Goal: Task Accomplishment & Management: Manage account settings

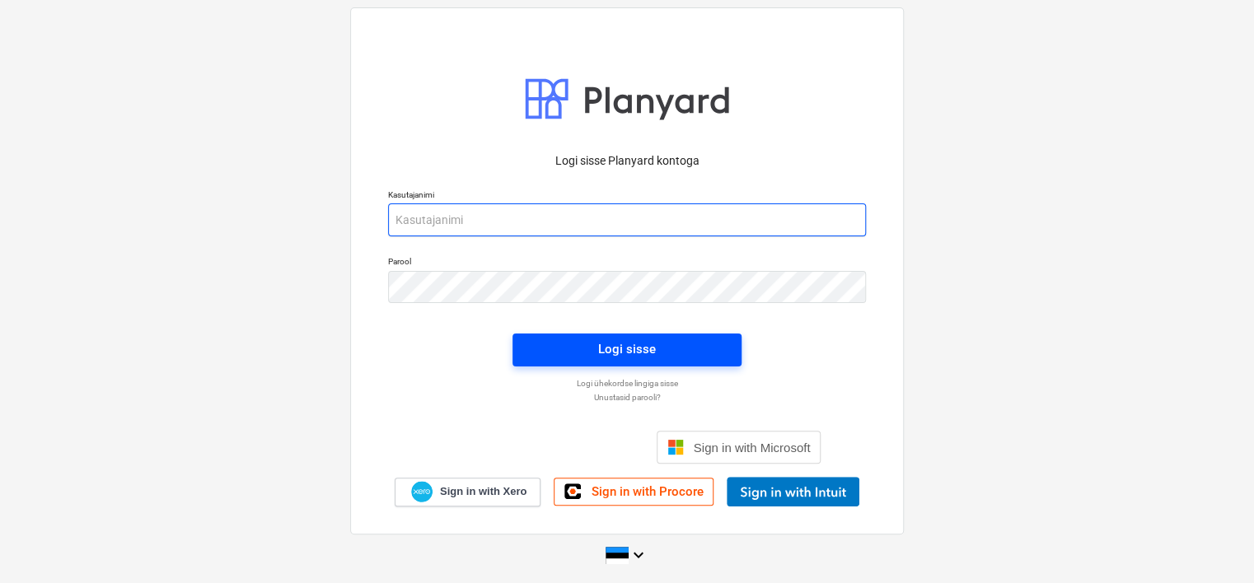
type input "[EMAIL_ADDRESS][DOMAIN_NAME]"
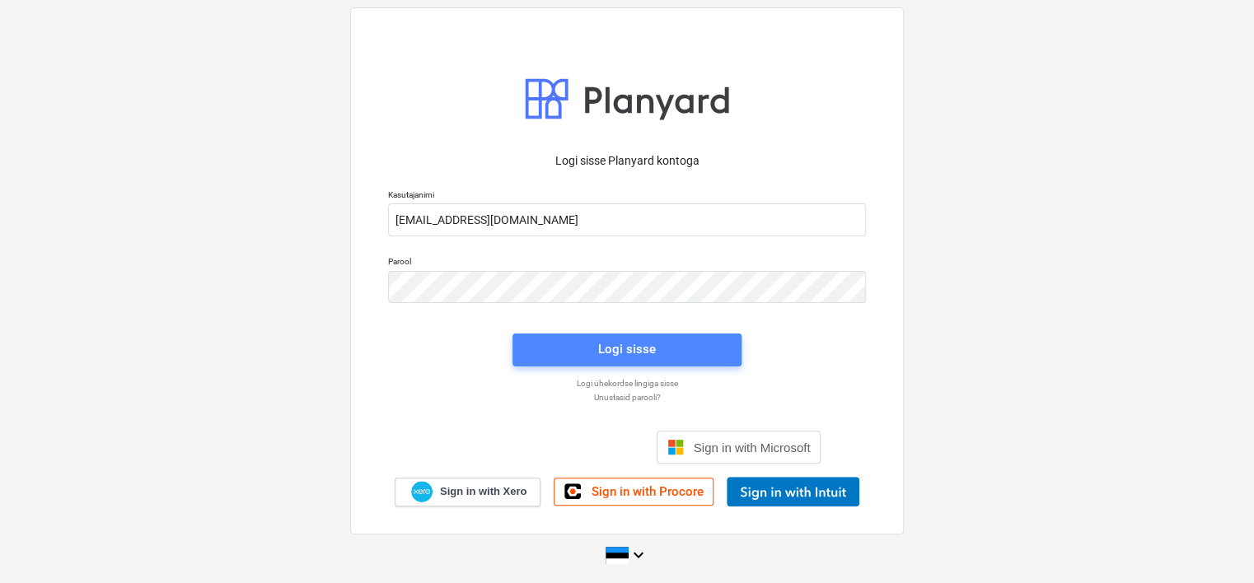
click at [579, 362] on button "Logi sisse" at bounding box center [626, 350] width 229 height 33
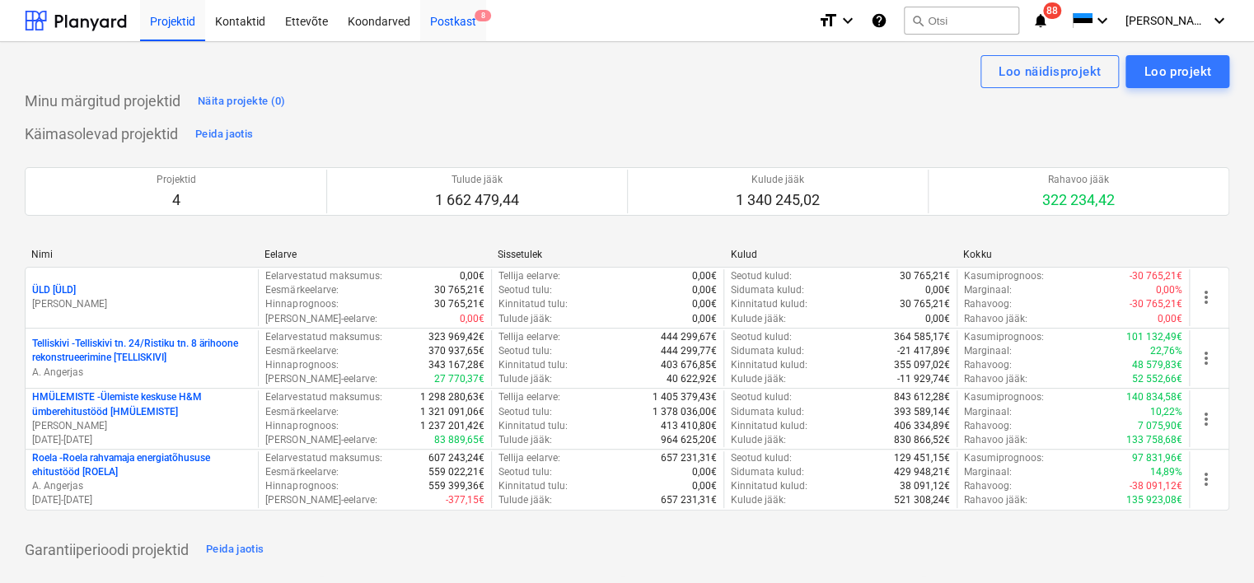
click at [445, 24] on div "Postkast 8" at bounding box center [453, 20] width 66 height 42
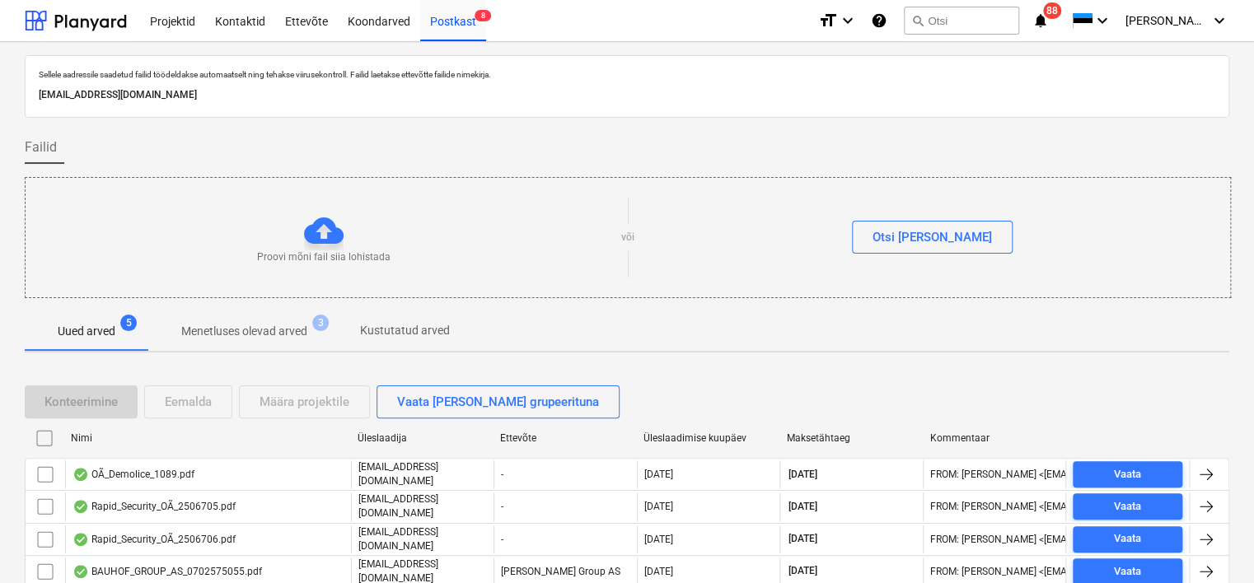
click at [267, 94] on p "[EMAIL_ADDRESS][DOMAIN_NAME]" at bounding box center [627, 94] width 1176 height 17
copy p "[EMAIL_ADDRESS][DOMAIN_NAME]"
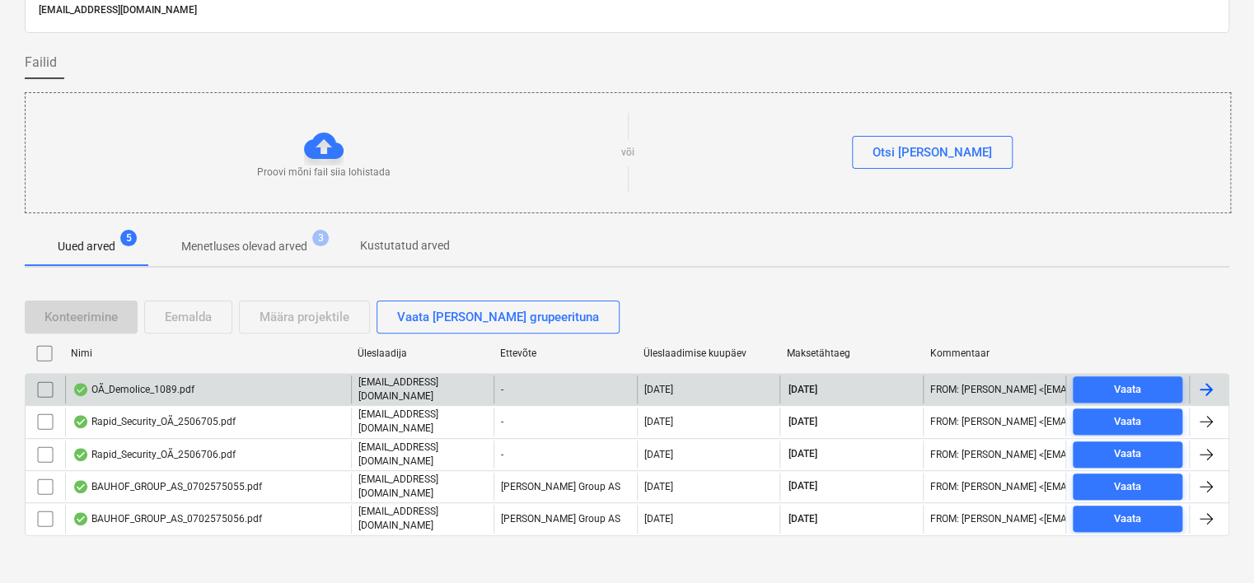
click at [235, 390] on div "OÃ_Demolice_1089.pdf" at bounding box center [208, 390] width 286 height 28
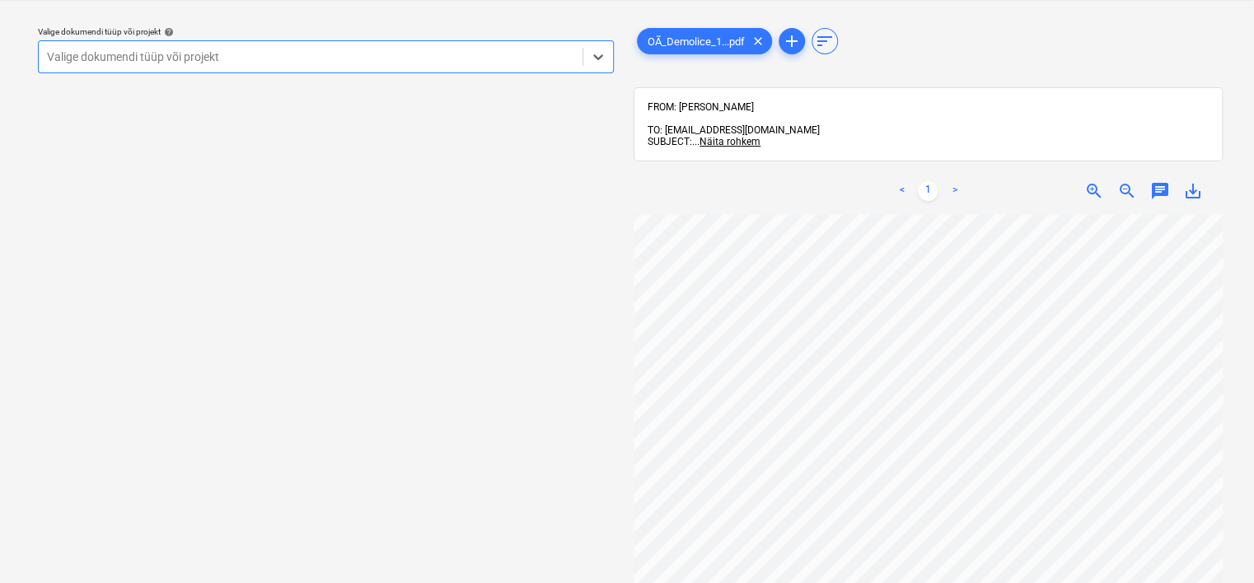
scroll to position [253, 0]
click at [405, 49] on div at bounding box center [310, 57] width 527 height 16
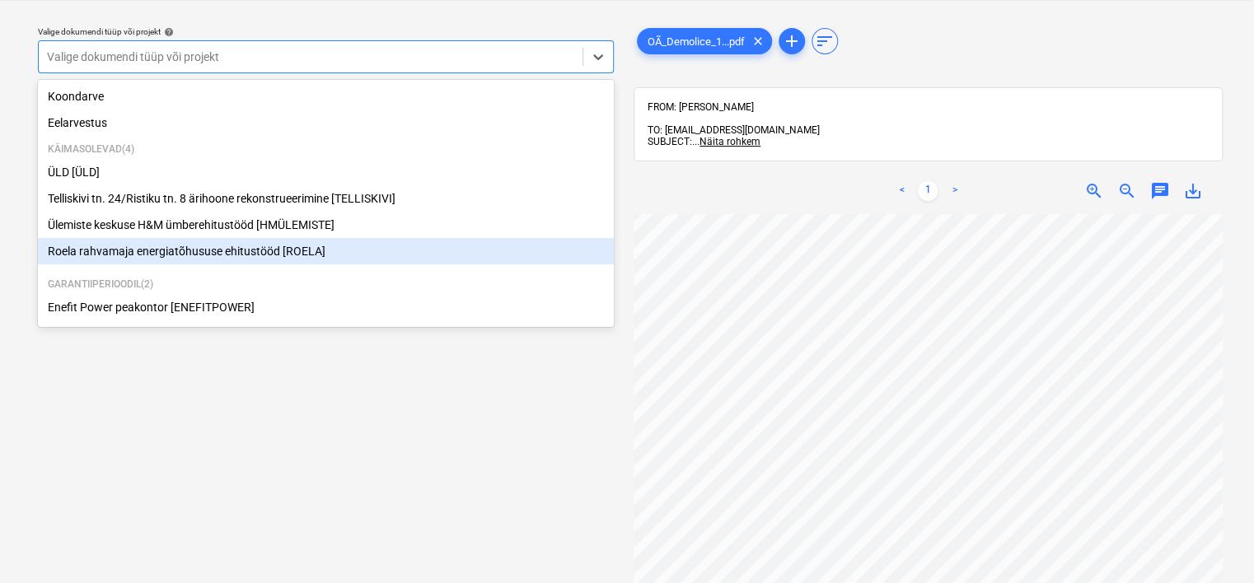
click at [332, 260] on div "Roela rahvamaja energiatõhususe ehitustööd [ROELA]" at bounding box center [326, 251] width 576 height 26
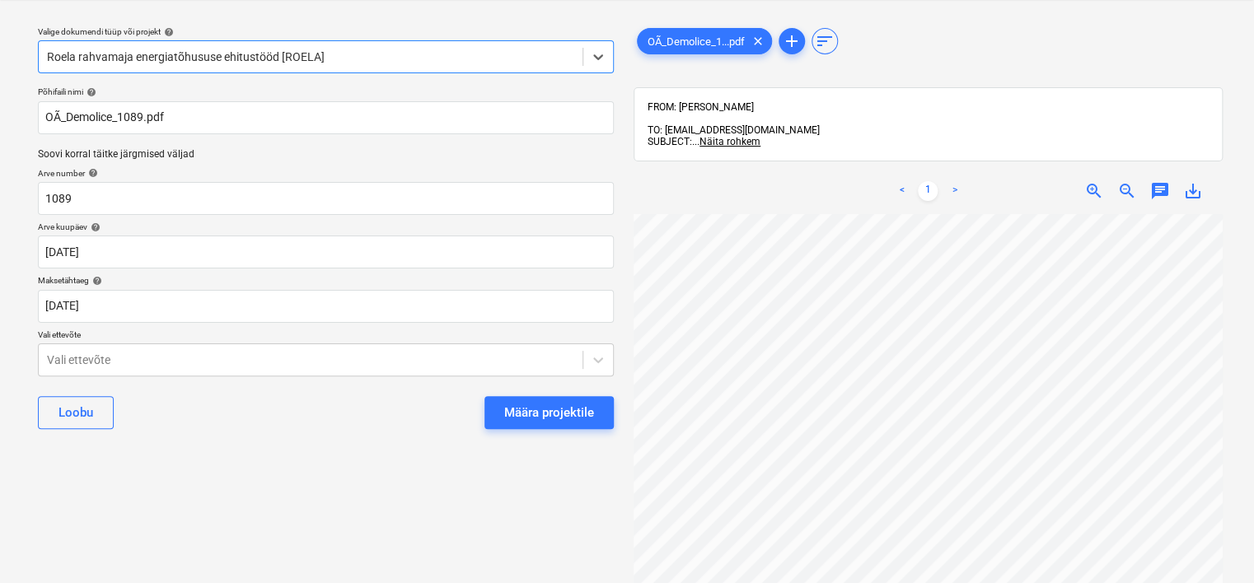
scroll to position [33, 155]
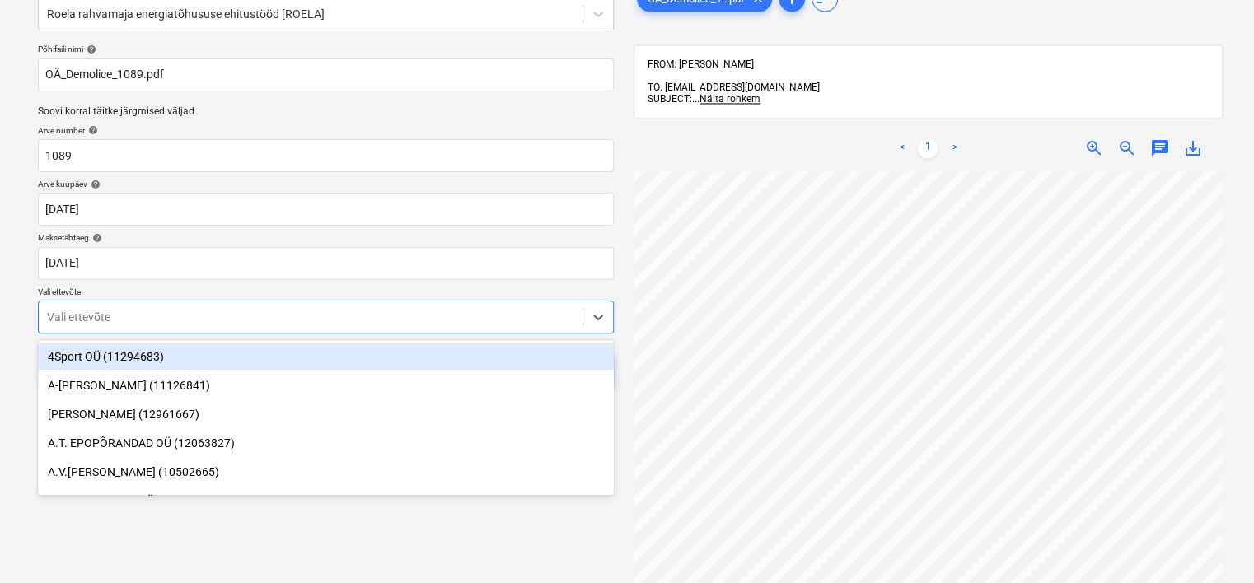
click at [366, 357] on body "Projektid Kontaktid Ettevõte Koondarved Postkast 8 format_size keyboard_arrow_d…" at bounding box center [627, 206] width 1254 height 583
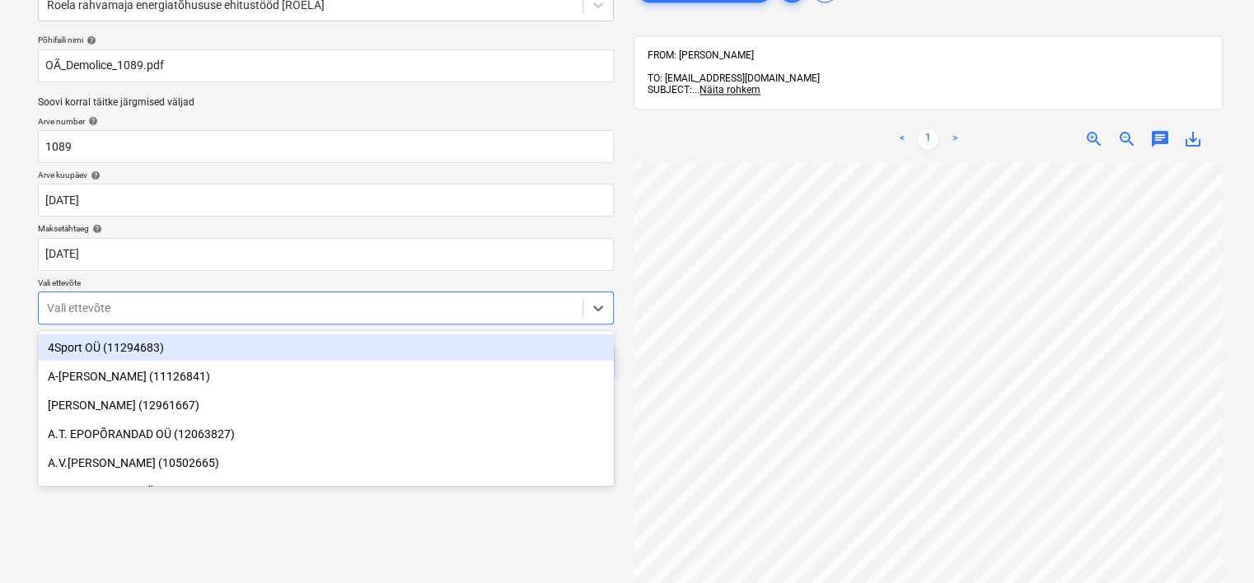
scroll to position [99, 0]
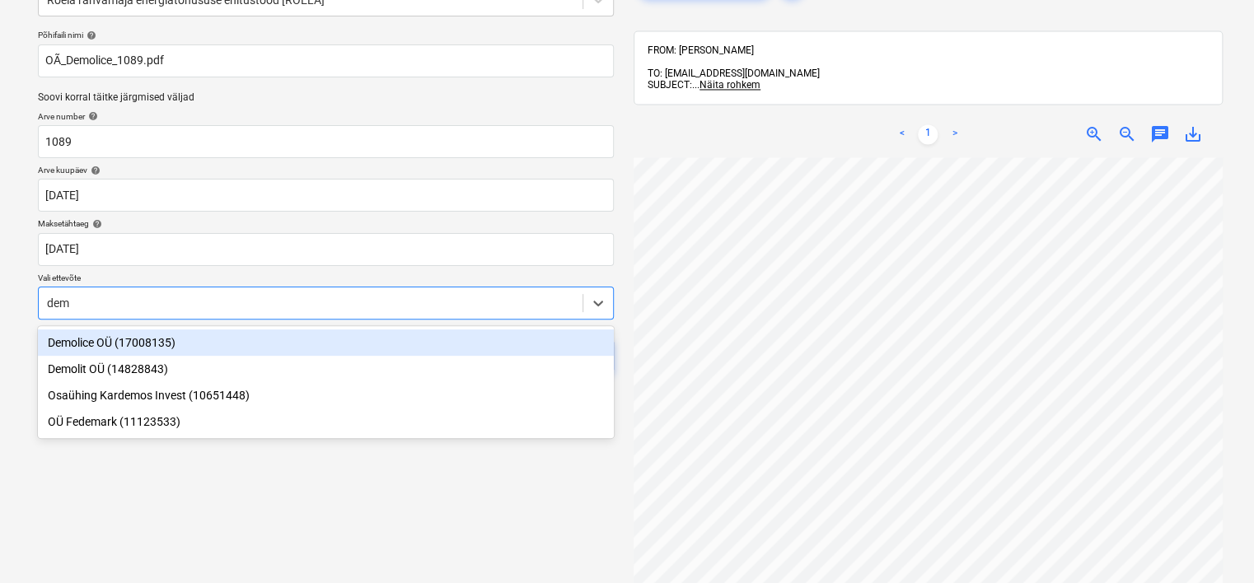
type input "demo"
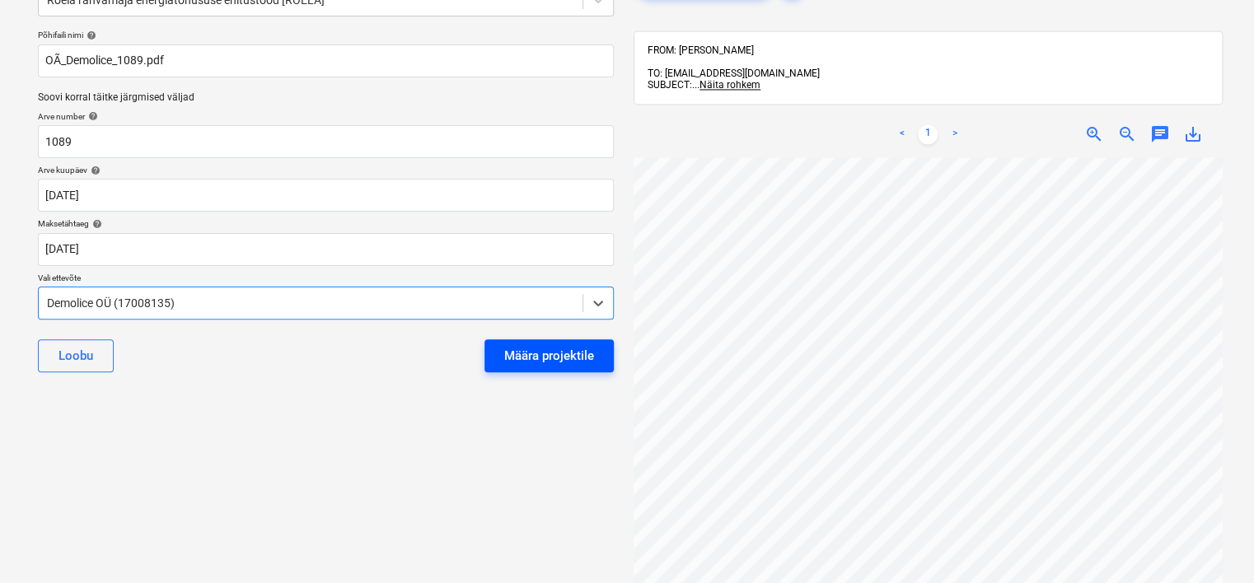
click at [550, 354] on div "Määra projektile" at bounding box center [549, 355] width 90 height 21
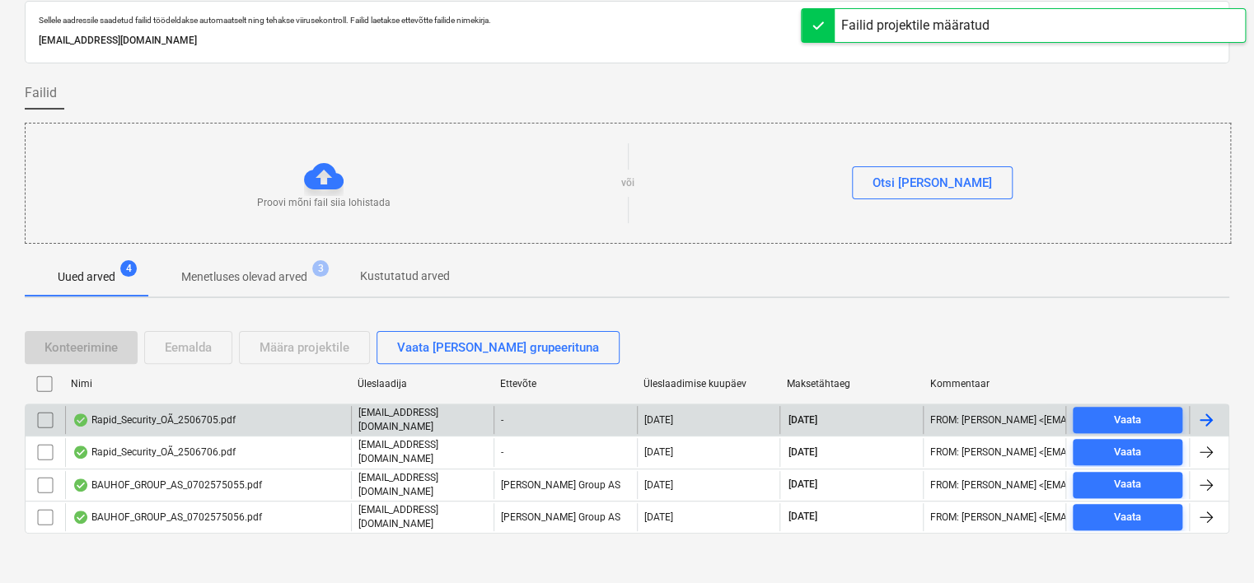
click at [194, 418] on div "Rapid_Security_OÃ_2506705.pdf" at bounding box center [153, 420] width 163 height 13
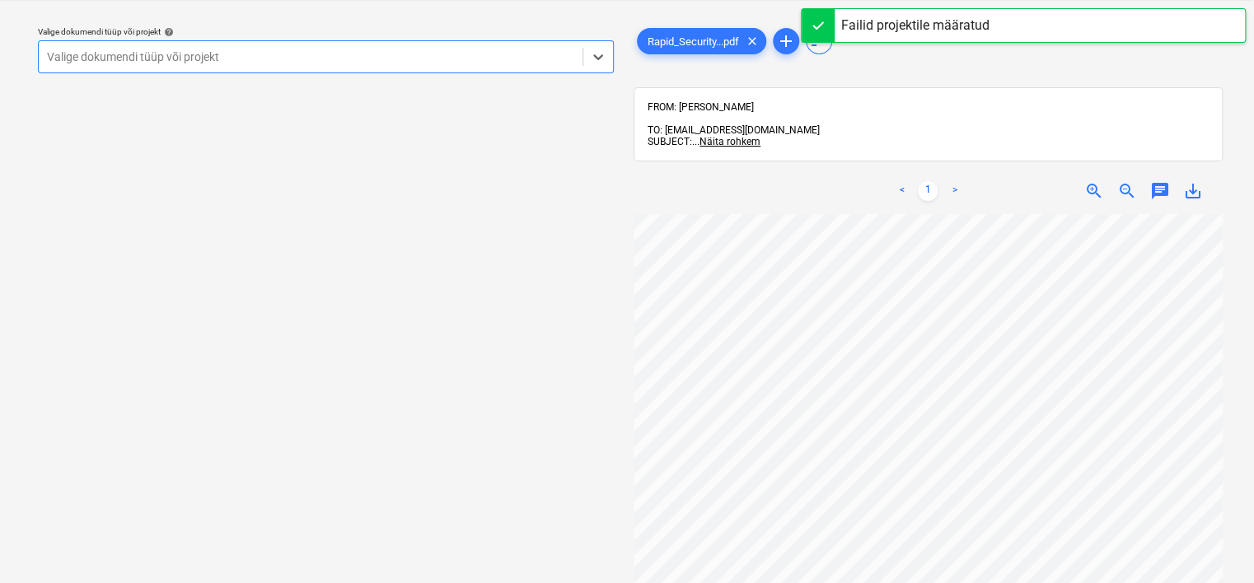
click at [297, 61] on div at bounding box center [310, 57] width 527 height 16
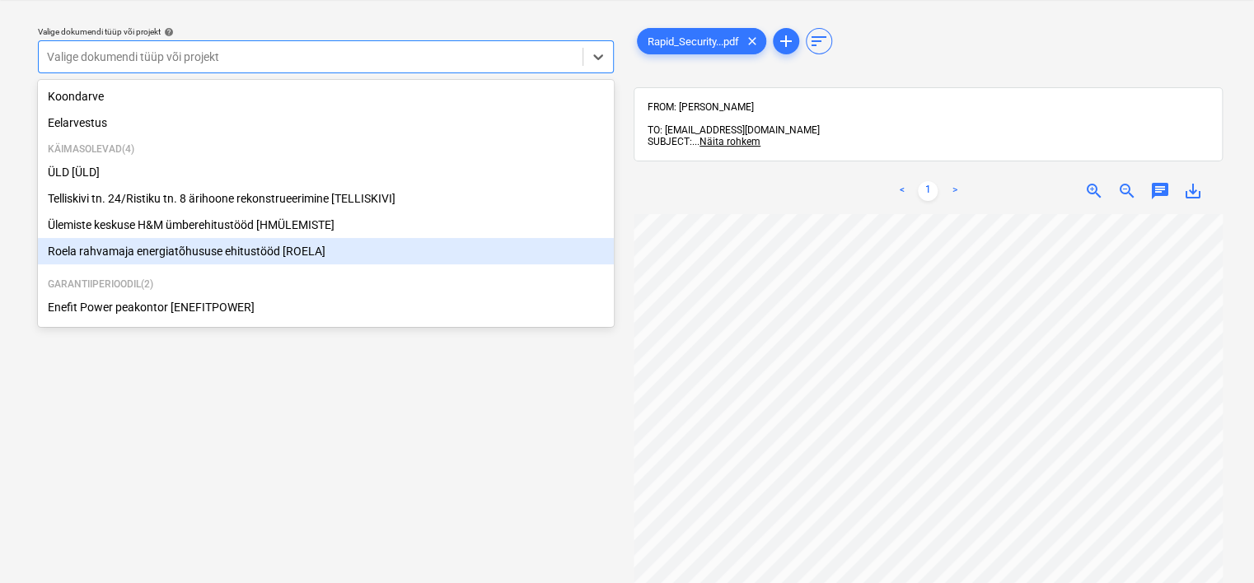
click at [251, 258] on div "Roela rahvamaja energiatõhususe ehitustööd [ROELA]" at bounding box center [326, 251] width 576 height 26
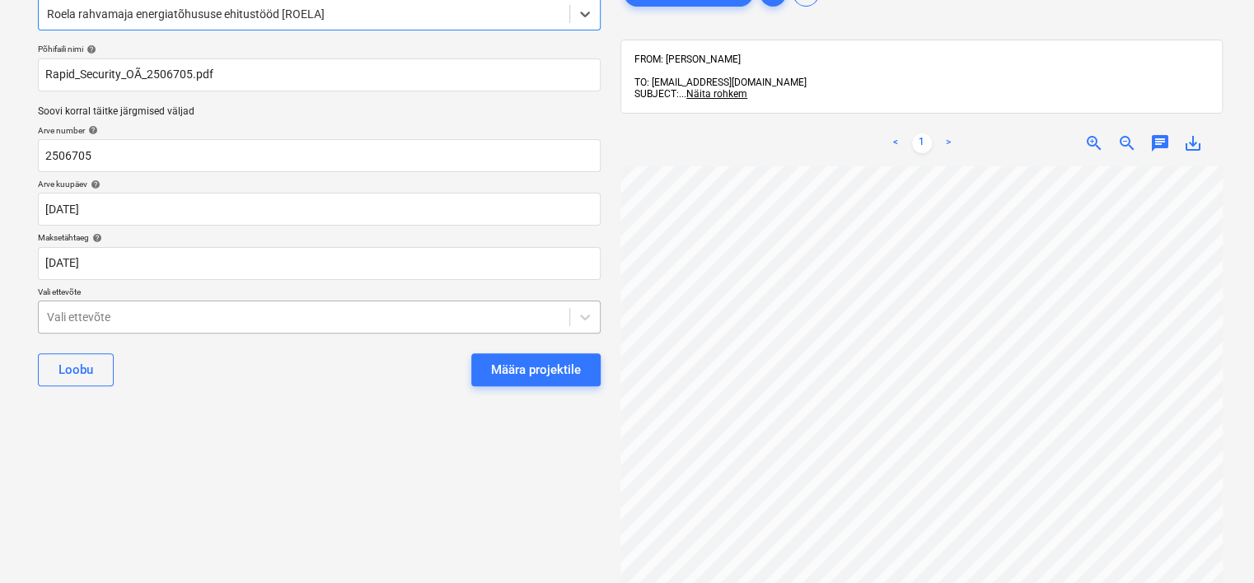
click at [296, 414] on body "Projektid Kontaktid Ettevõte Koondarved Postkast 7 format_size keyboard_arrow_d…" at bounding box center [627, 206] width 1254 height 583
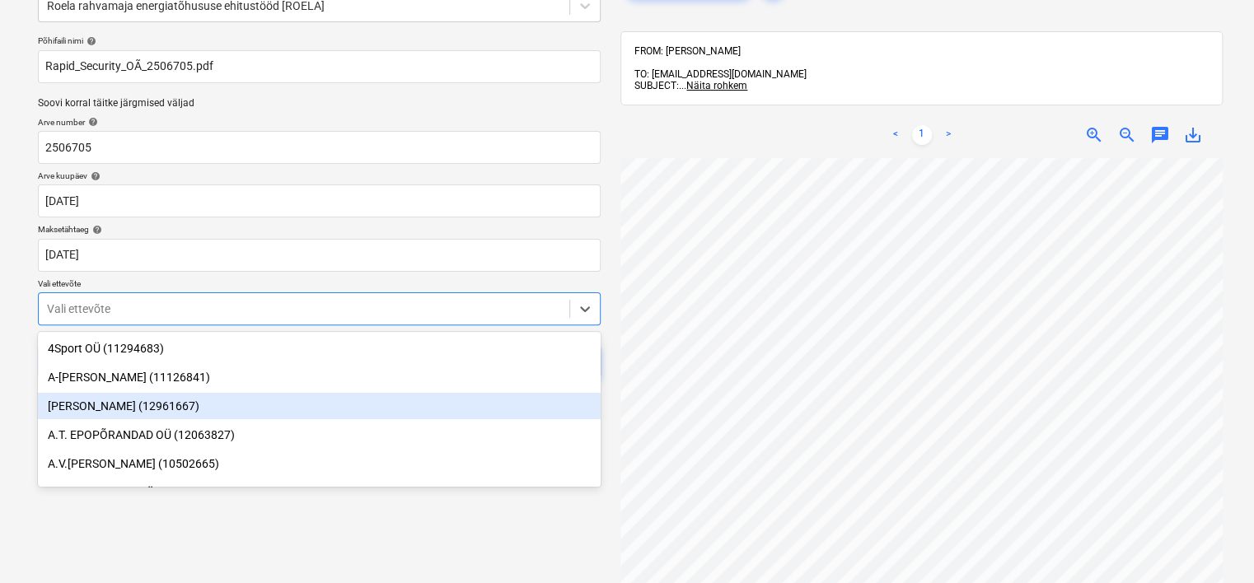
scroll to position [99, 0]
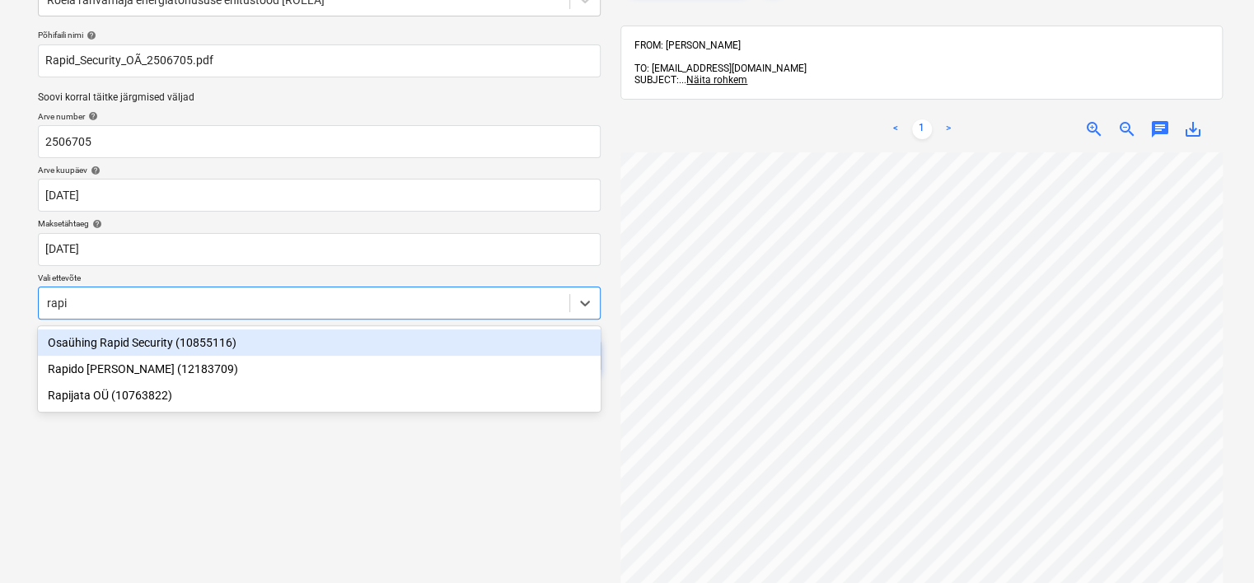
type input "rapid"
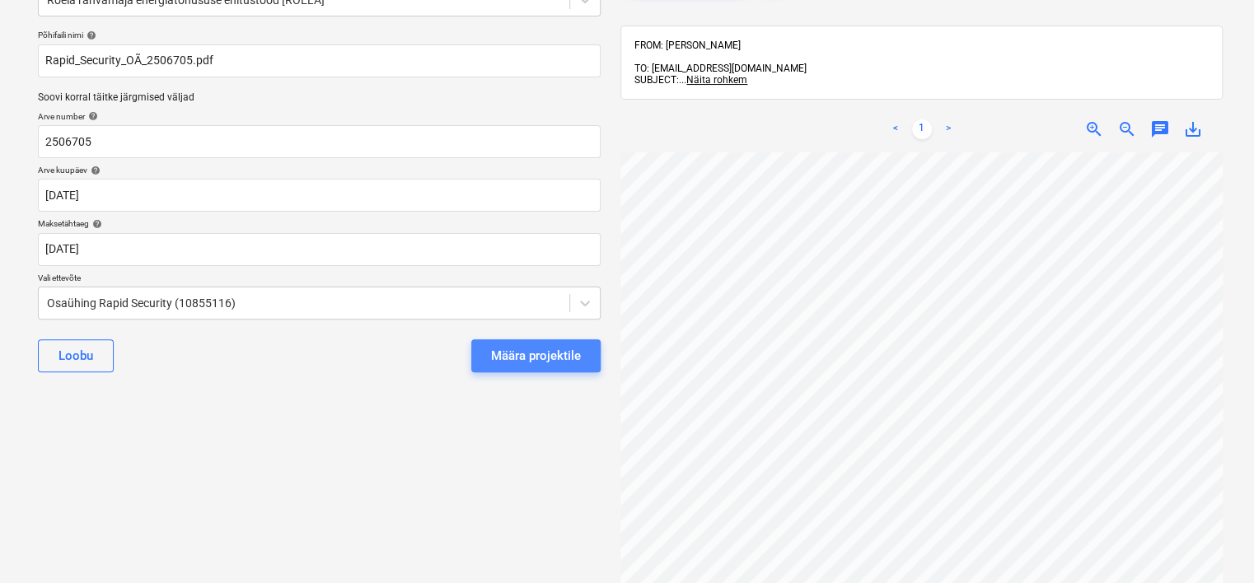
click at [524, 354] on div "Määra projektile" at bounding box center [536, 355] width 90 height 21
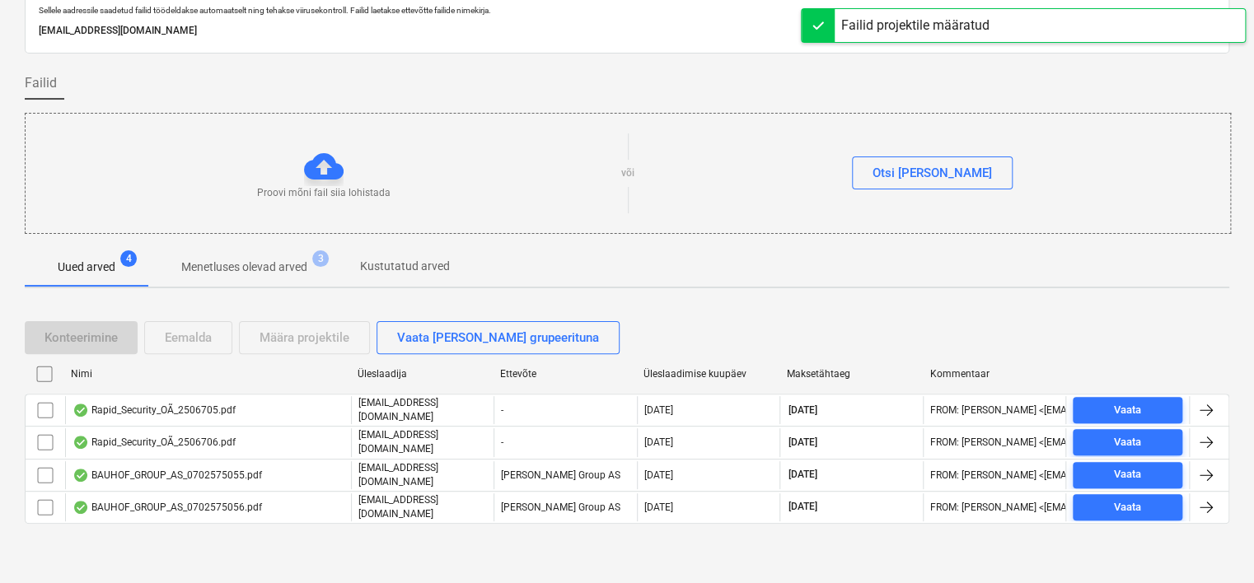
scroll to position [54, 0]
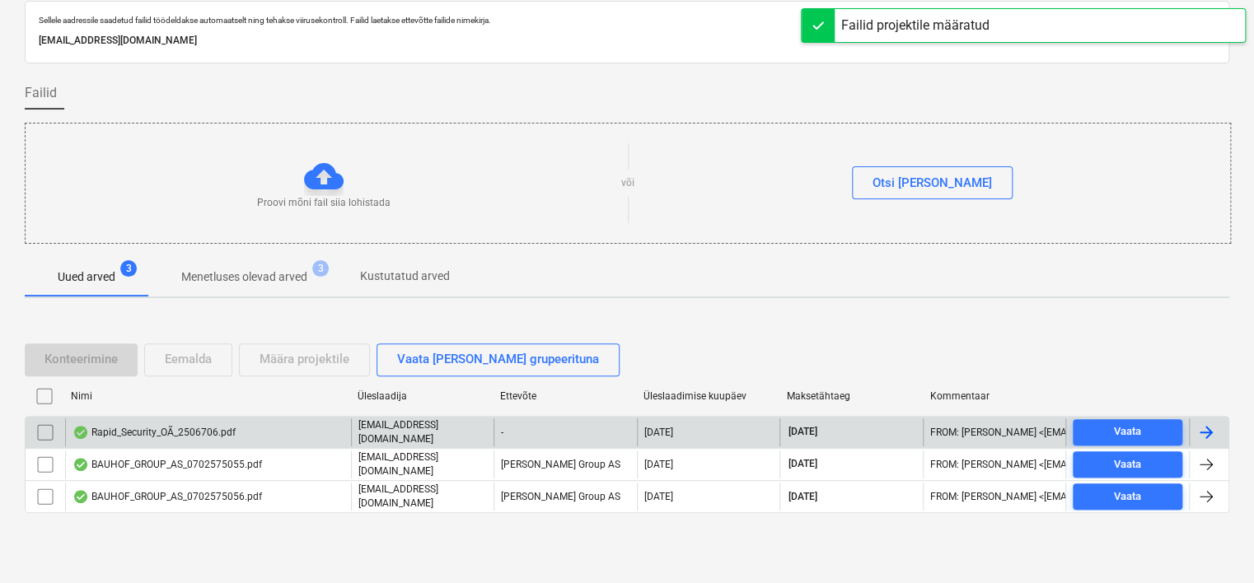
click at [194, 432] on div "Rapid_Security_OÃ_2506706.pdf" at bounding box center [153, 432] width 163 height 13
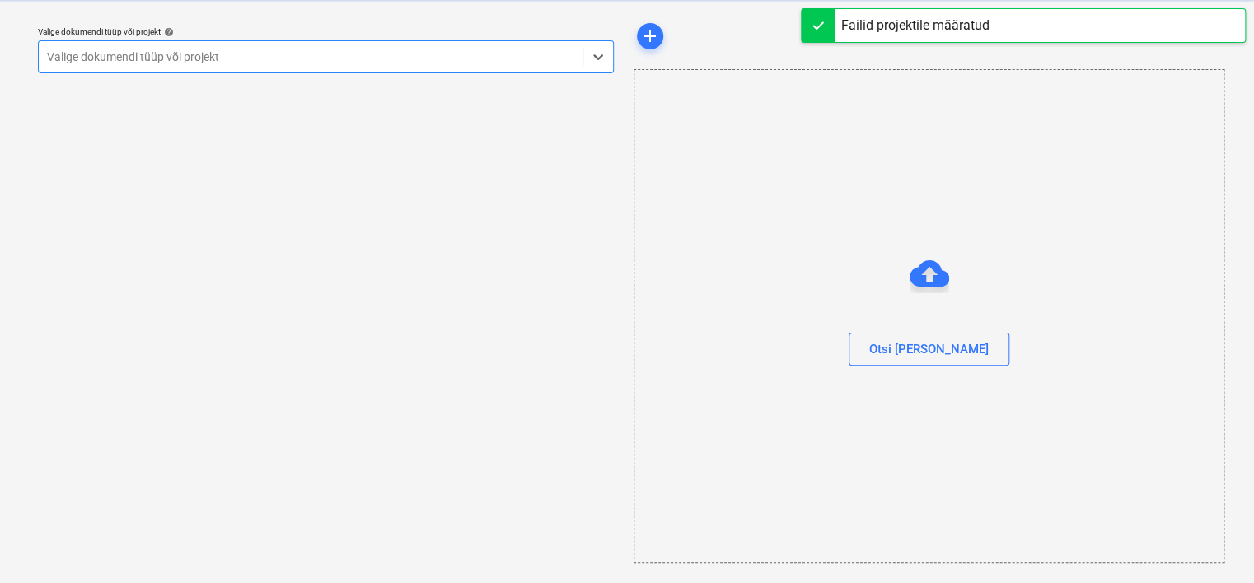
scroll to position [42, 0]
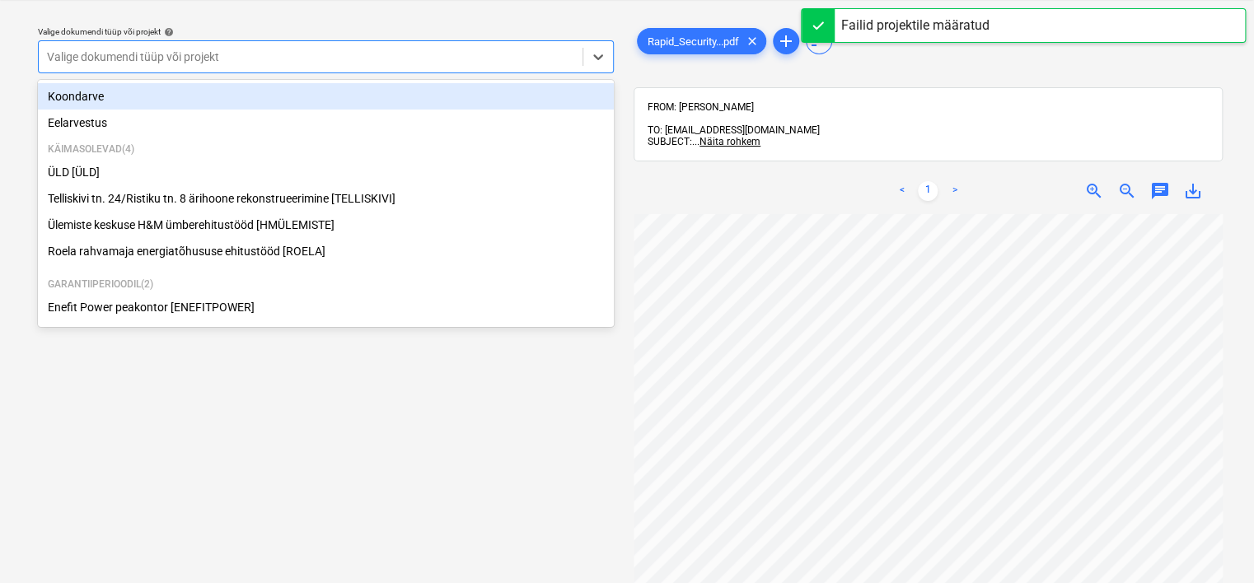
click at [289, 63] on div at bounding box center [310, 57] width 527 height 16
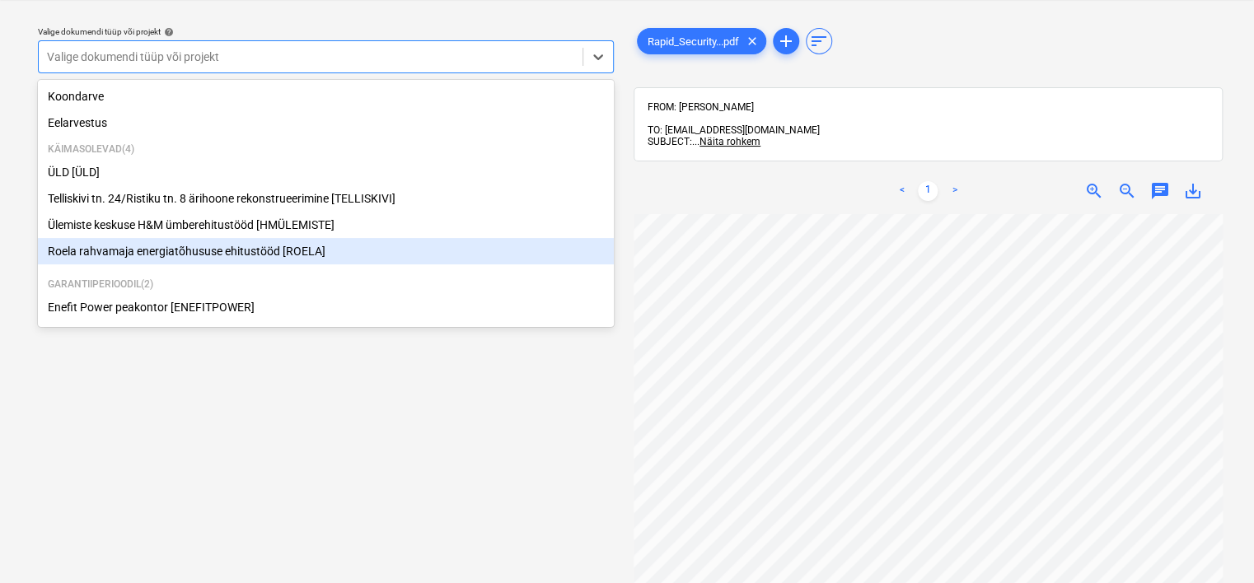
click at [228, 250] on div "Roela rahvamaja energiatõhususe ehitustööd [ROELA]" at bounding box center [326, 251] width 576 height 26
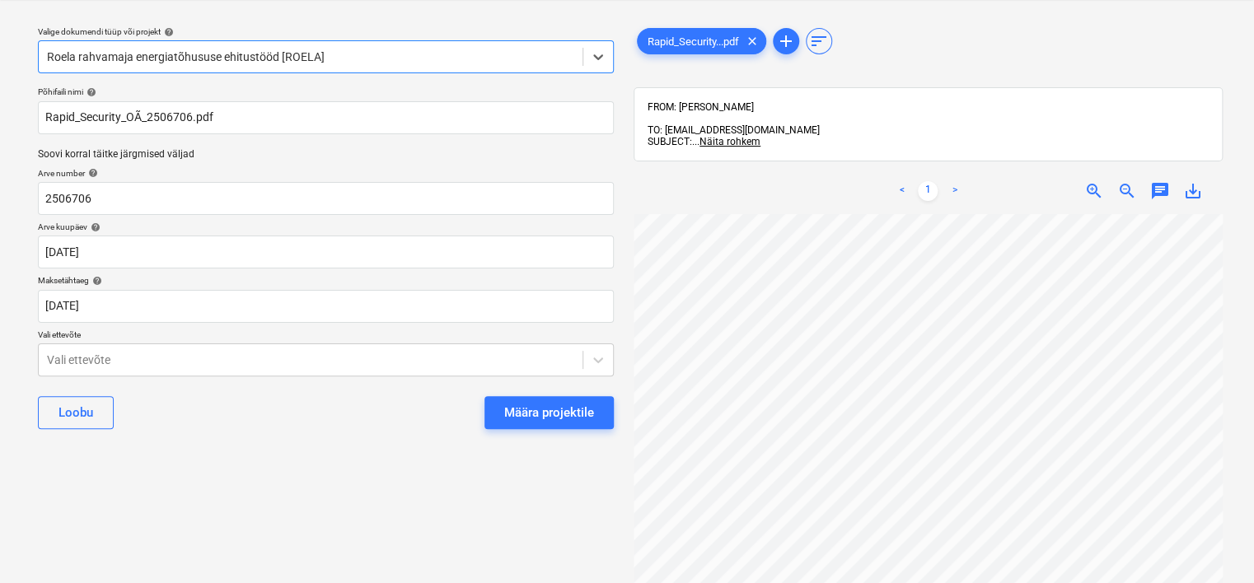
scroll to position [0, 155]
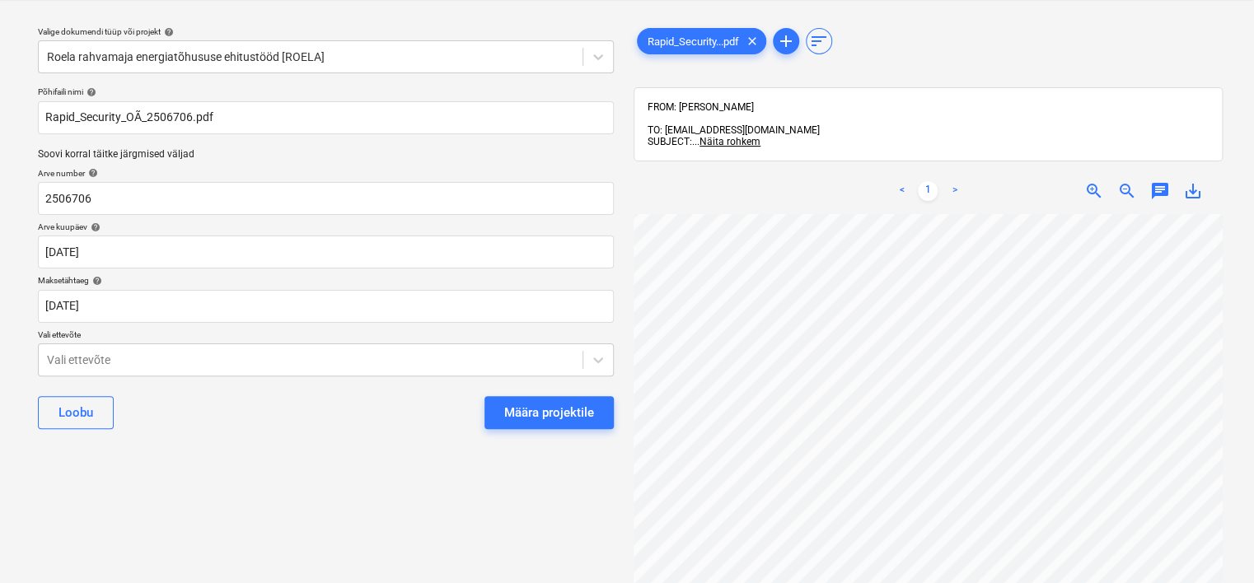
click at [521, 328] on div "Põhifaili nimi help Rapid_Security_OÃ_2506706.pdf Soovi korral täitke järgmise…" at bounding box center [325, 264] width 589 height 369
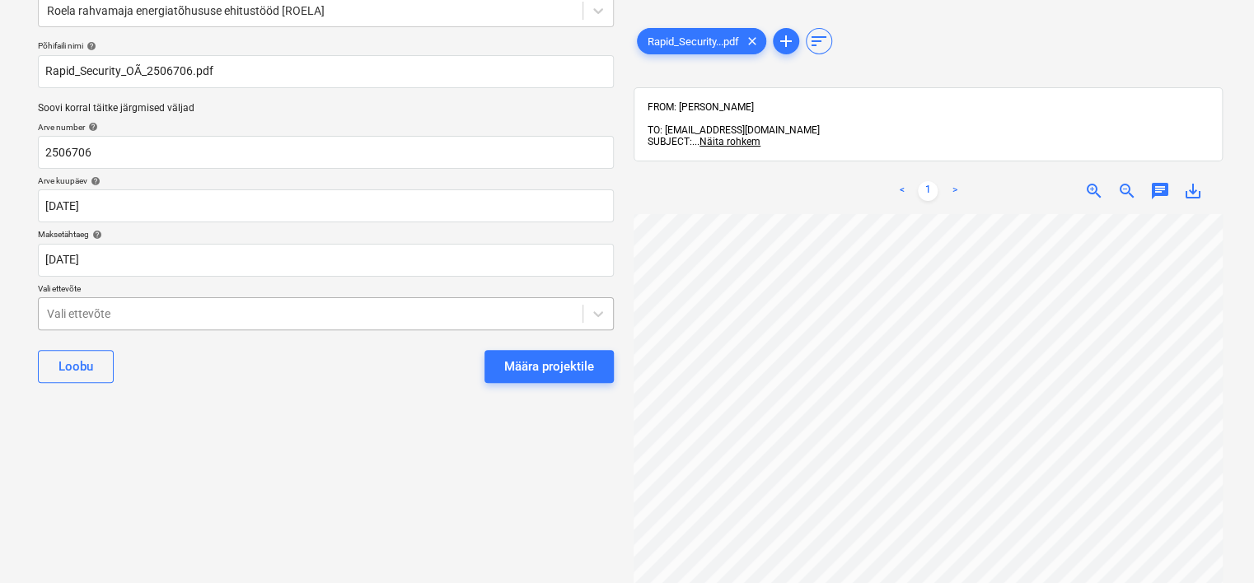
click at [413, 367] on body "Projektid Kontaktid Ettevõte Koondarved Postkast 6 format_size keyboard_arrow_d…" at bounding box center [627, 203] width 1254 height 583
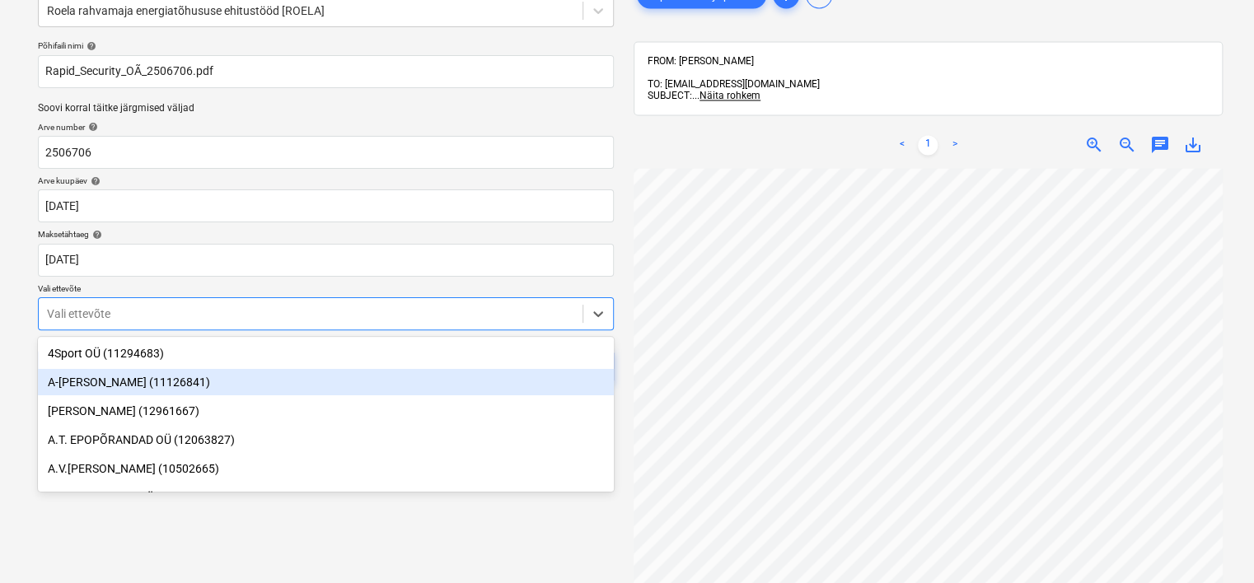
scroll to position [99, 0]
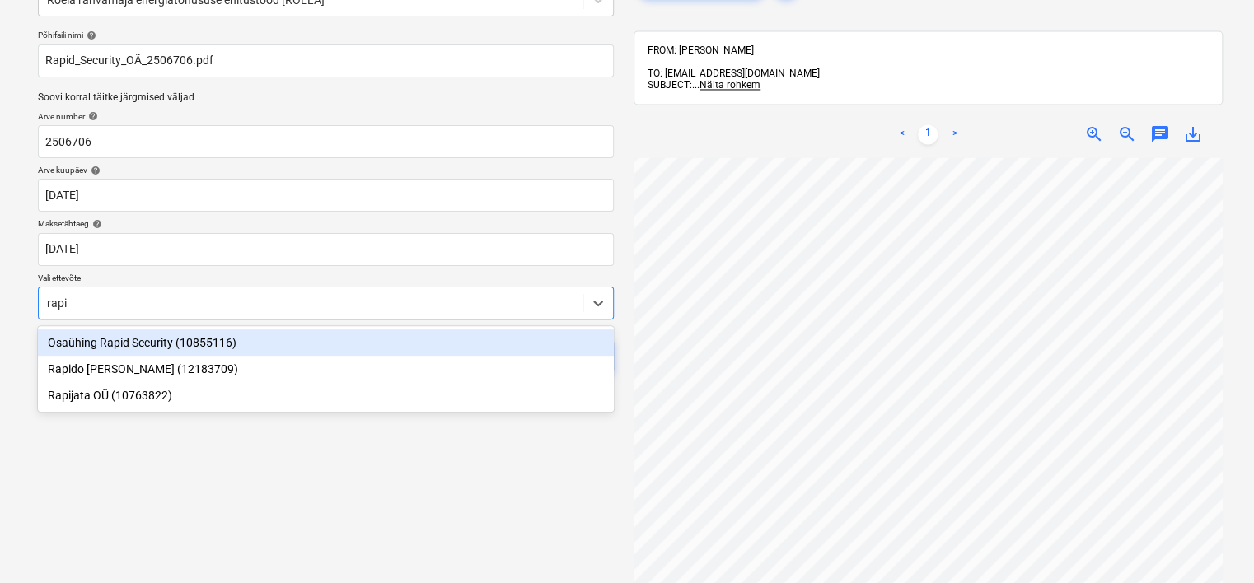
type input "rapid"
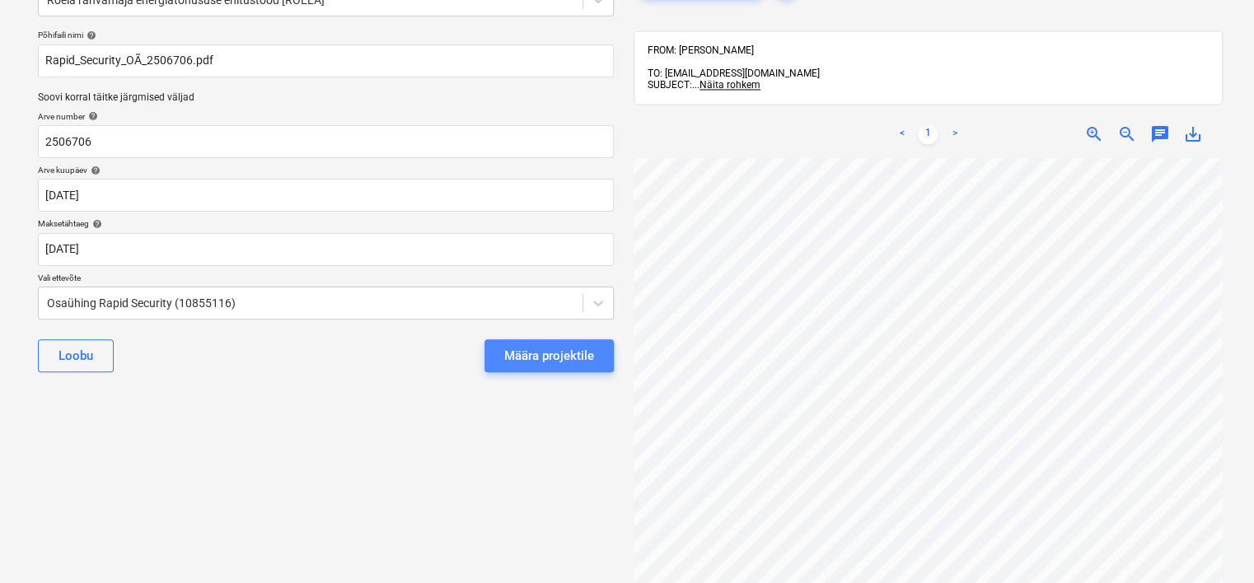
click at [540, 359] on div "Määra projektile" at bounding box center [549, 355] width 90 height 21
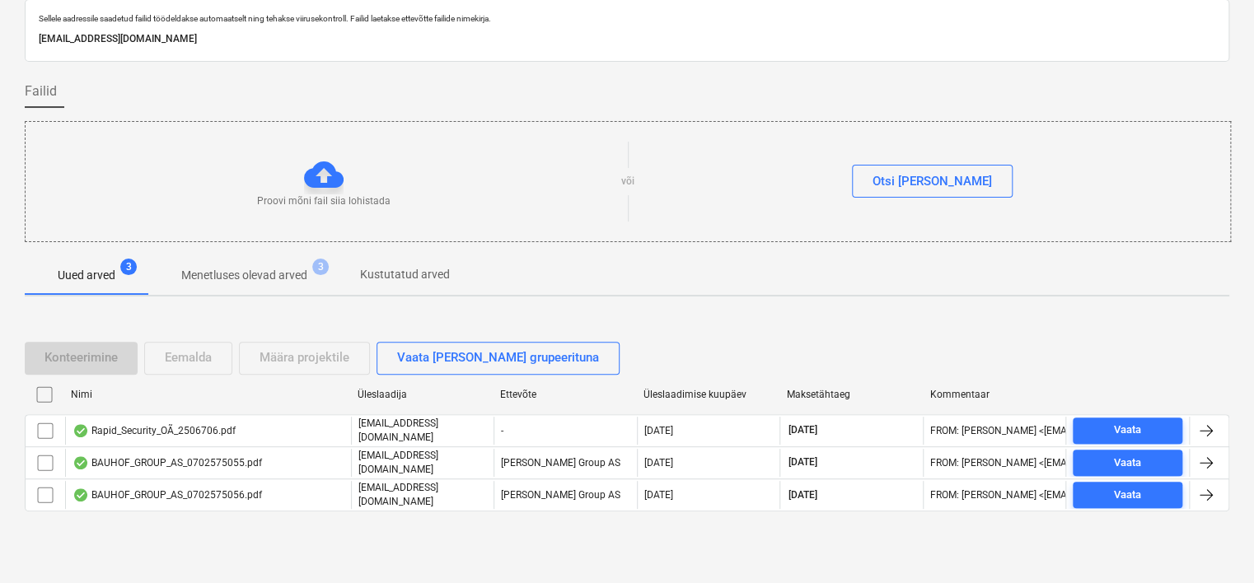
scroll to position [54, 0]
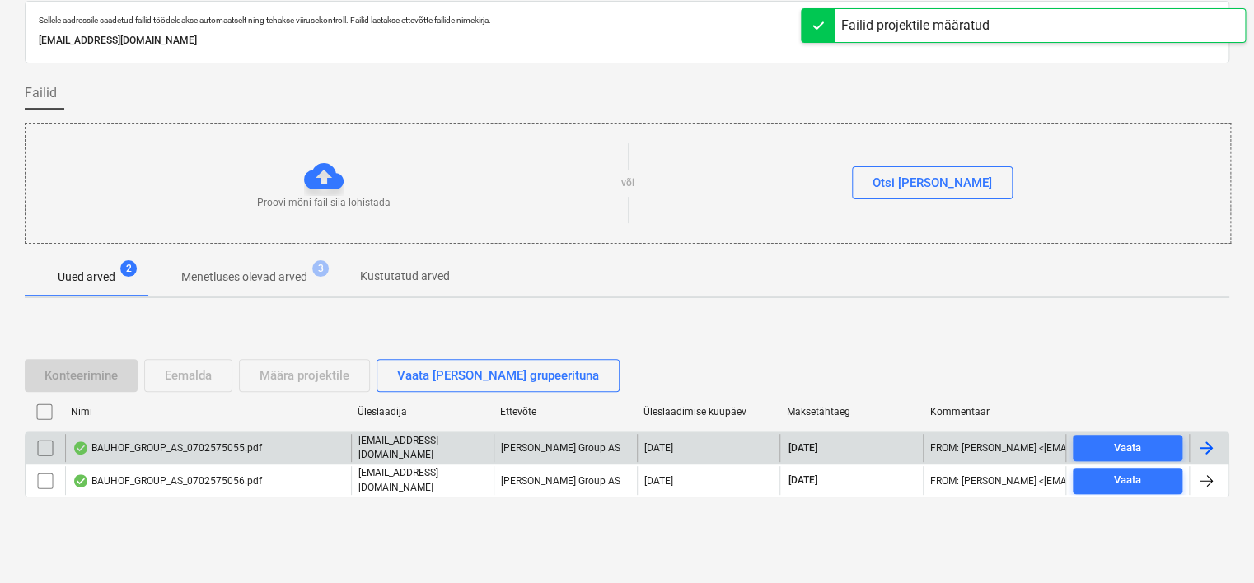
click at [267, 450] on div "BAUHOF_GROUP_AS_0702575055.pdf" at bounding box center [208, 448] width 286 height 28
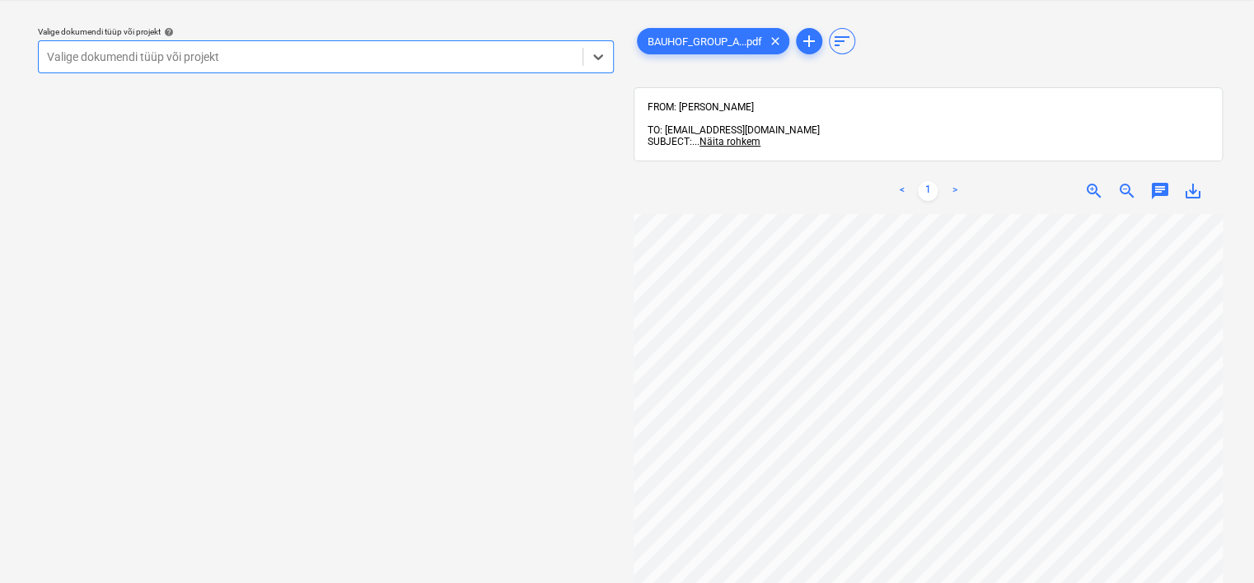
scroll to position [152, 110]
click at [364, 63] on div at bounding box center [310, 57] width 527 height 16
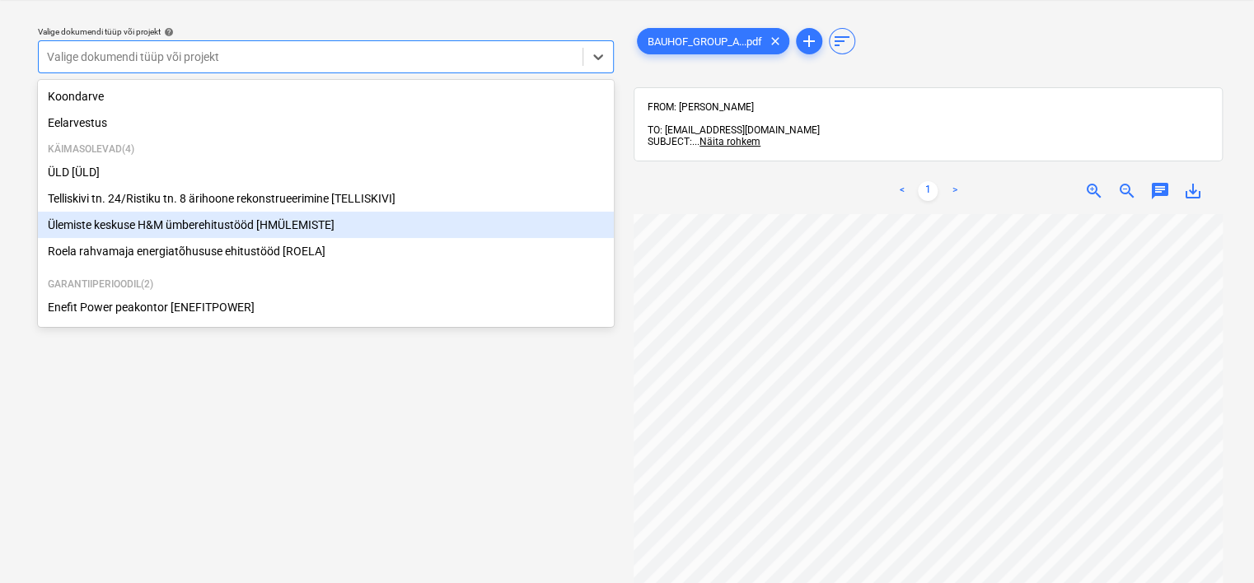
click at [258, 222] on div "Ülemiste keskuse H&M ümberehitustööd [HMÜLEMISTE]" at bounding box center [326, 225] width 576 height 26
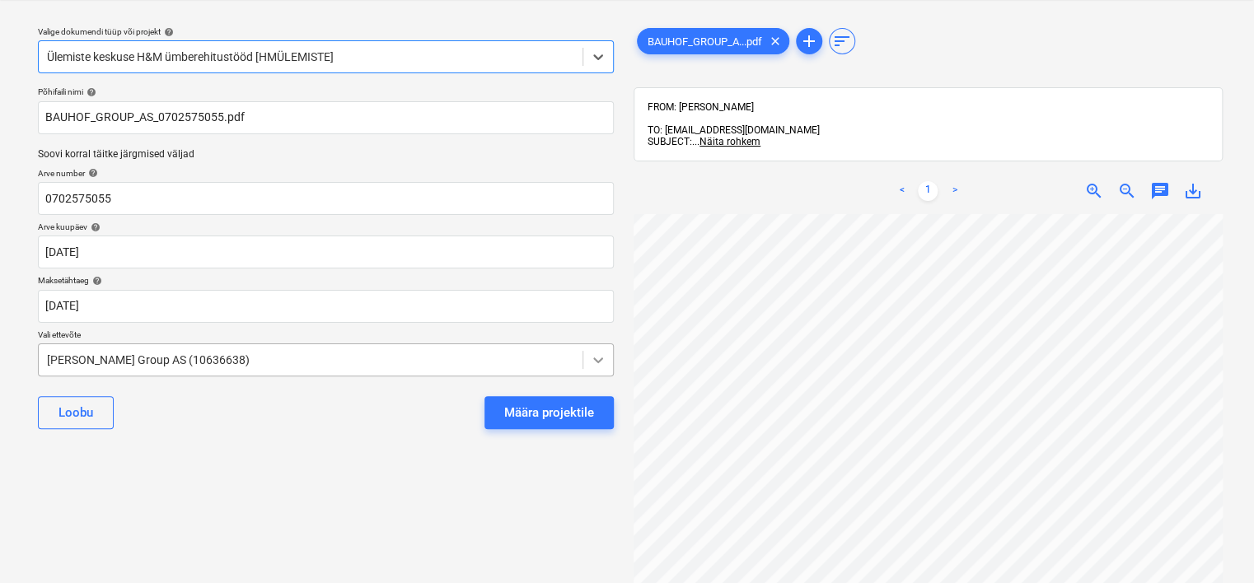
scroll to position [0, 114]
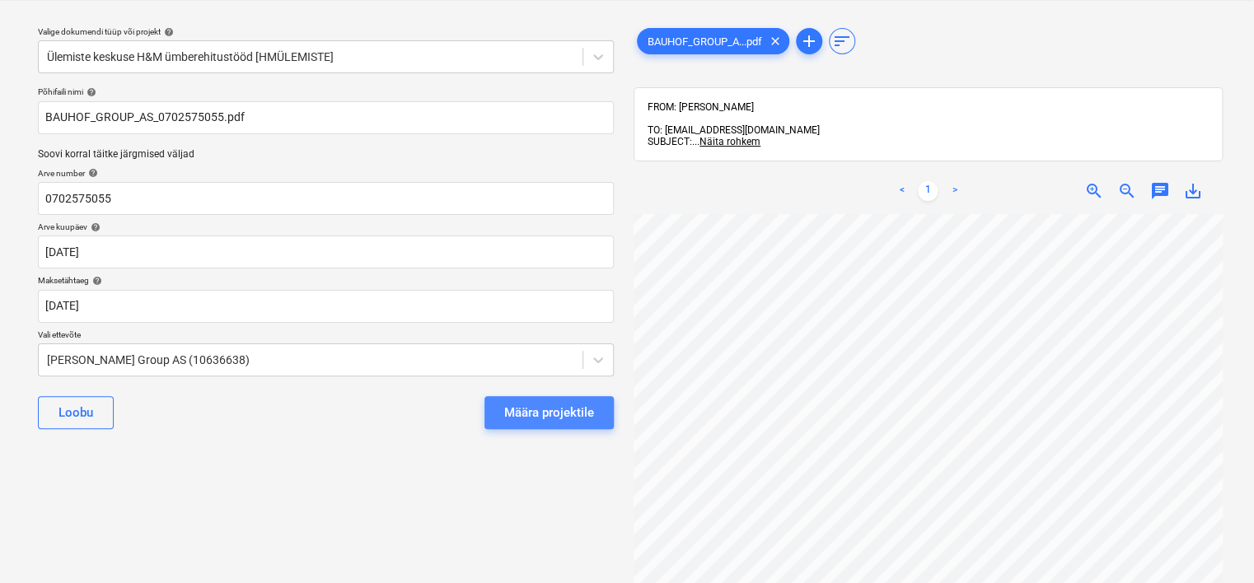
click at [557, 422] on div "Määra projektile" at bounding box center [549, 412] width 90 height 21
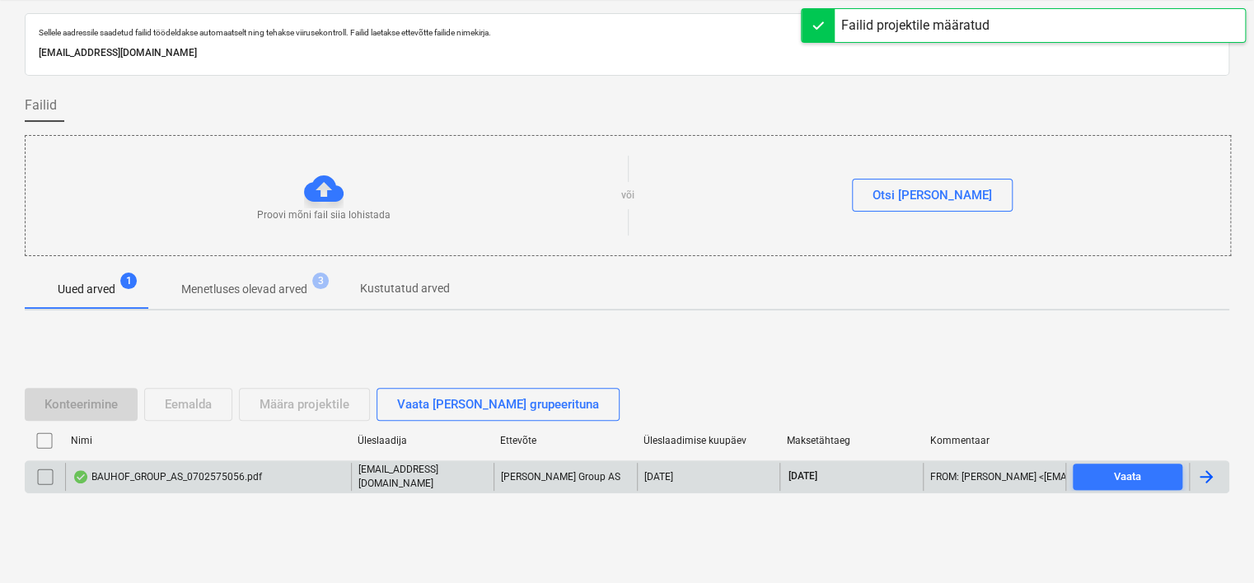
click at [219, 465] on div "BAUHOF_GROUP_AS_0702575056.pdf" at bounding box center [208, 477] width 286 height 28
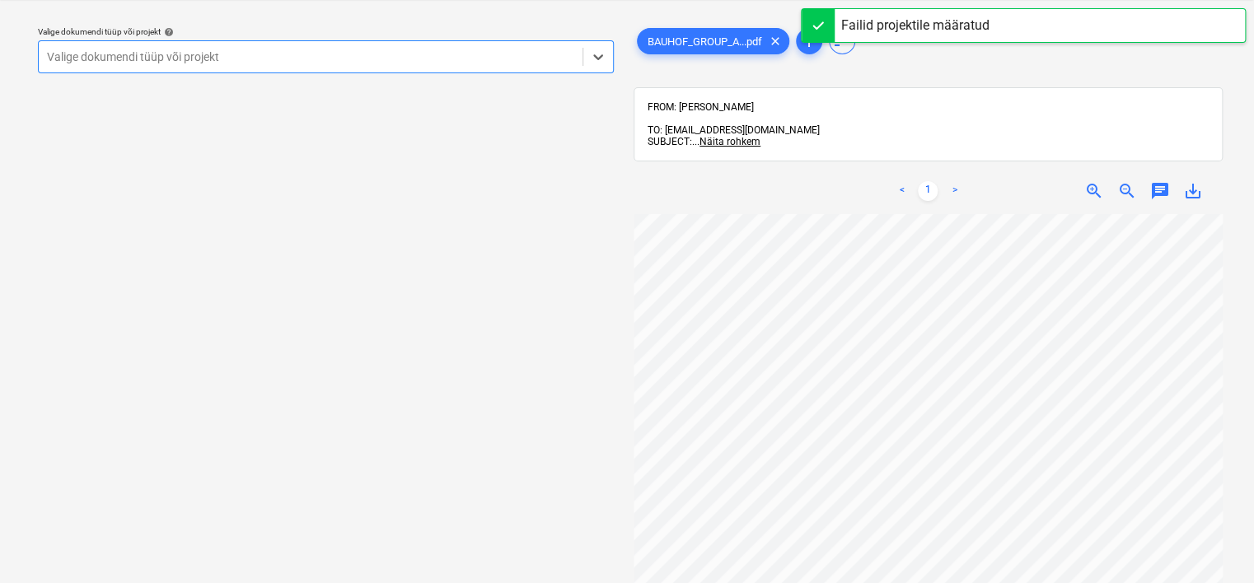
click at [353, 63] on div at bounding box center [310, 57] width 527 height 16
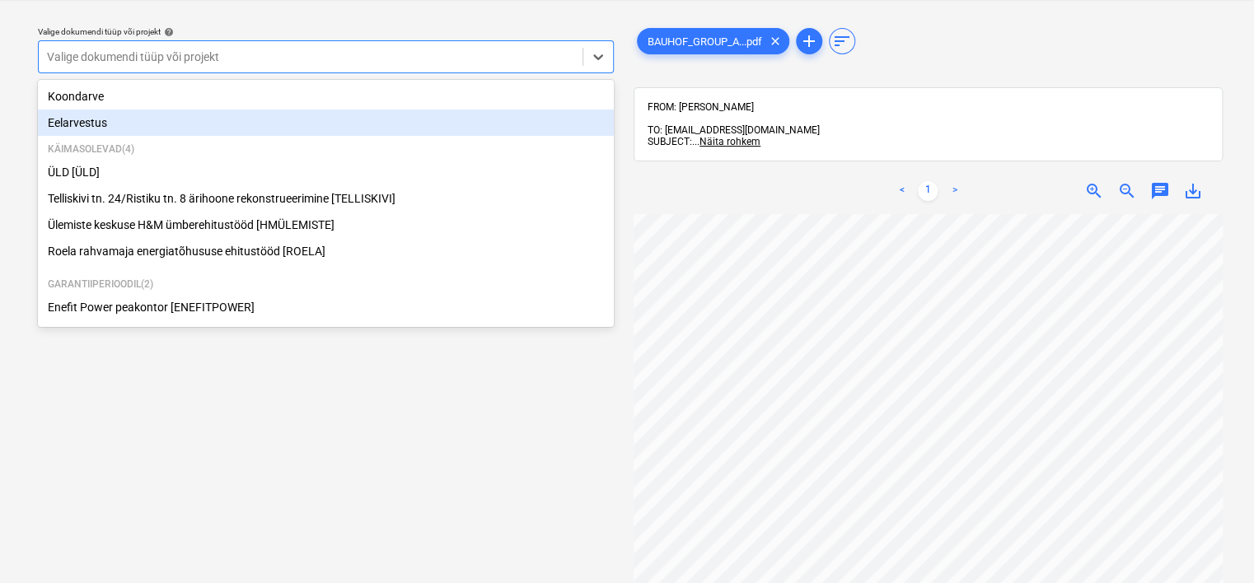
scroll to position [0, 99]
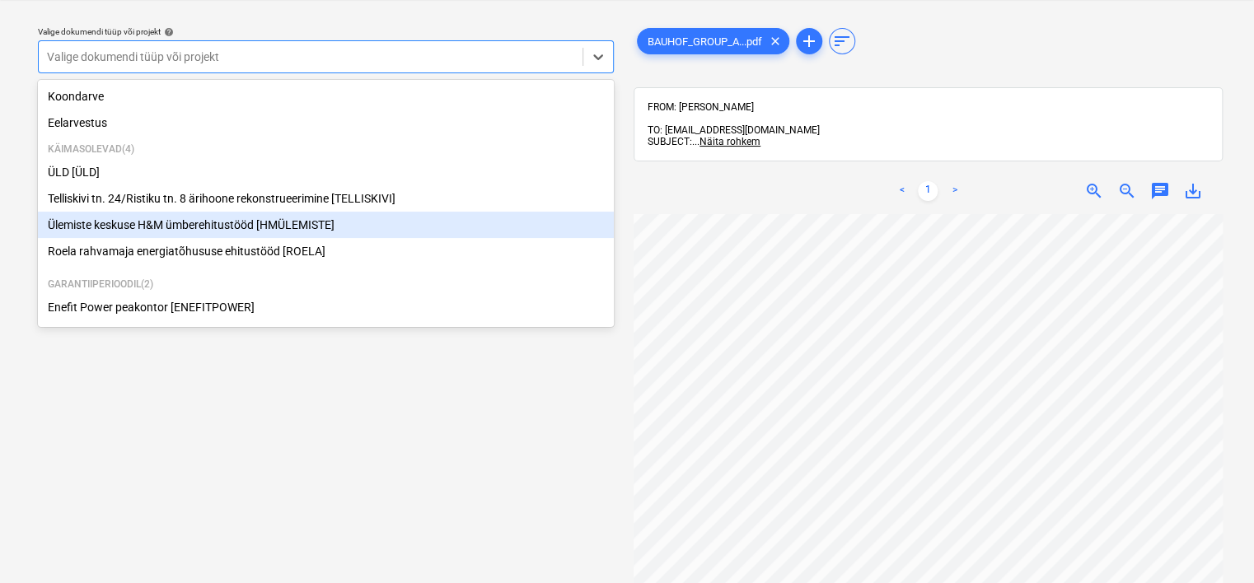
click at [373, 223] on div "Ülemiste keskuse H&M ümberehitustööd [HMÜLEMISTE]" at bounding box center [326, 225] width 576 height 26
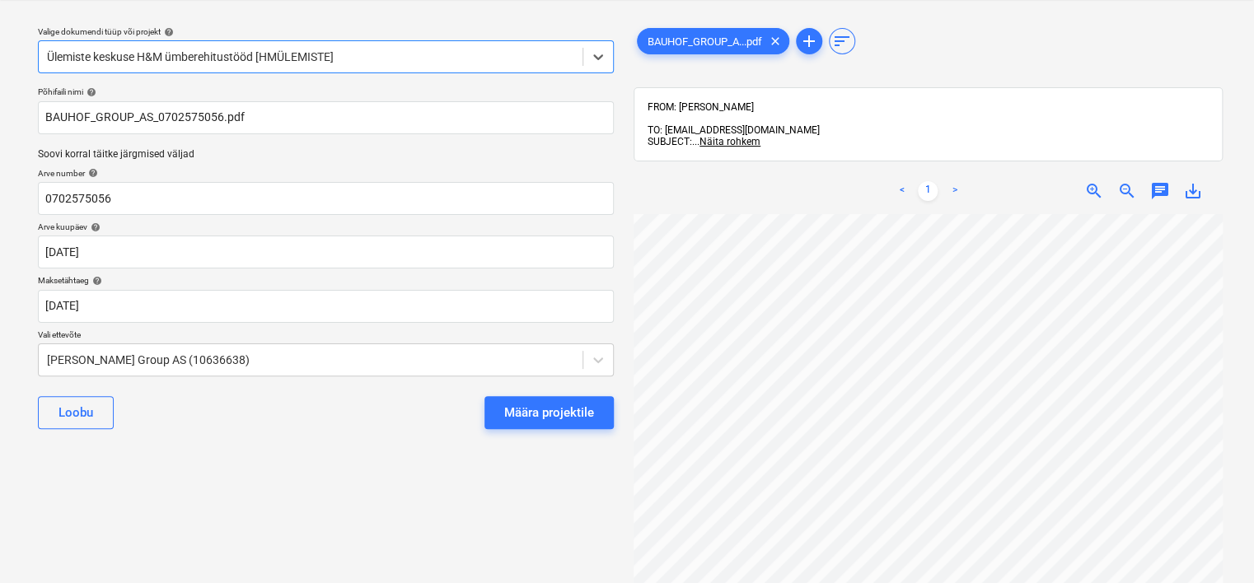
scroll to position [28, 0]
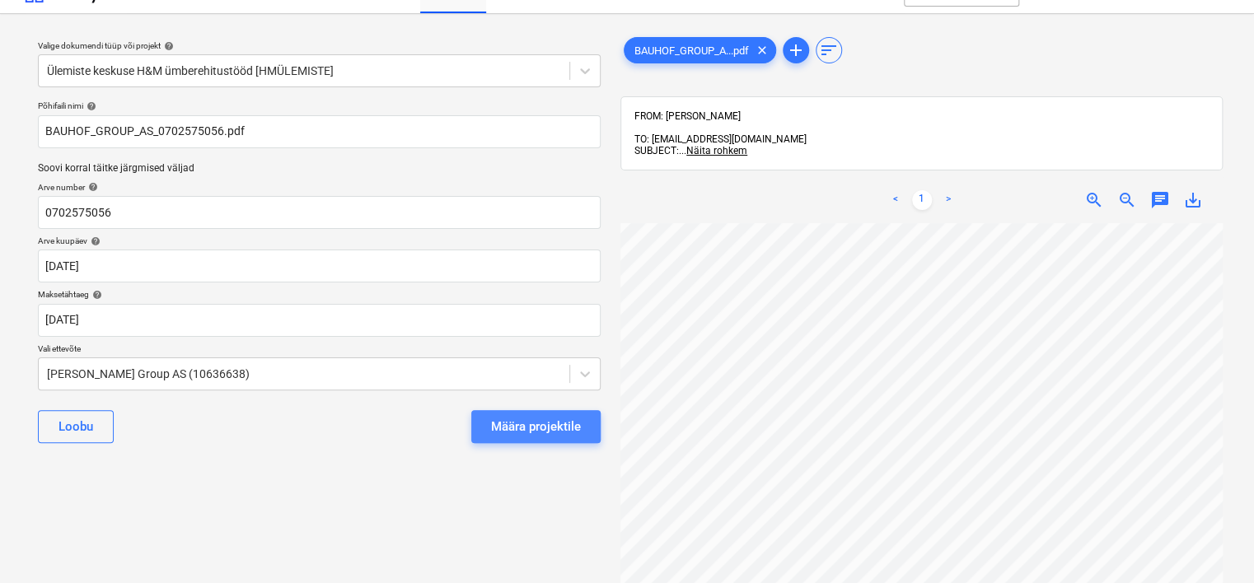
click at [524, 418] on div "Määra projektile" at bounding box center [536, 426] width 90 height 21
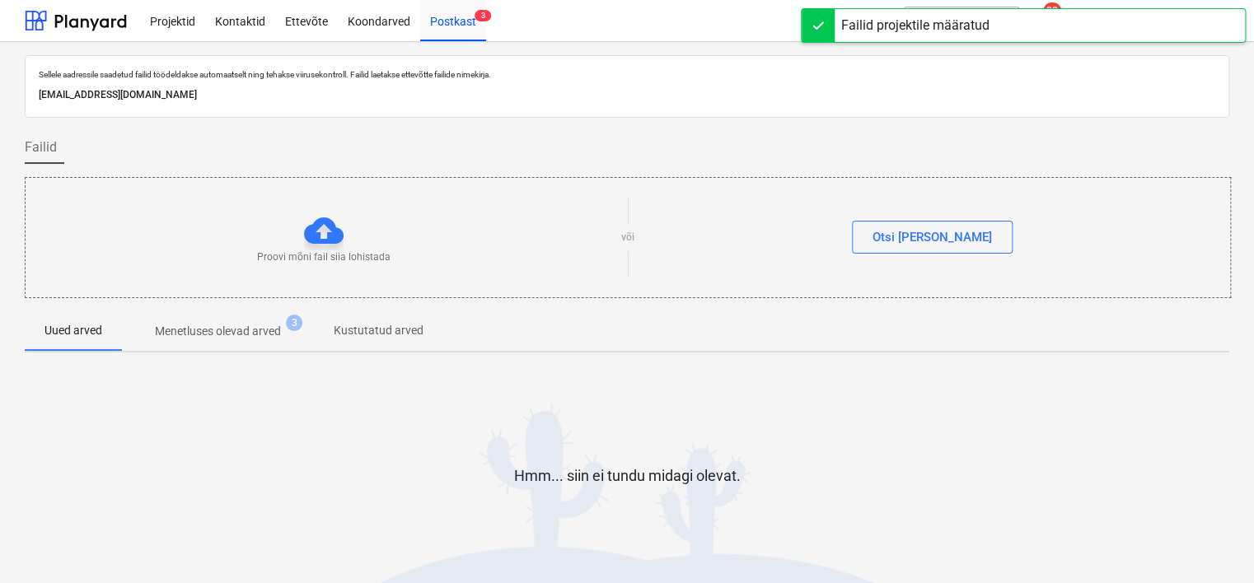
click at [247, 92] on p "[EMAIL_ADDRESS][DOMAIN_NAME]" at bounding box center [627, 94] width 1176 height 17
copy p "[EMAIL_ADDRESS][DOMAIN_NAME]"
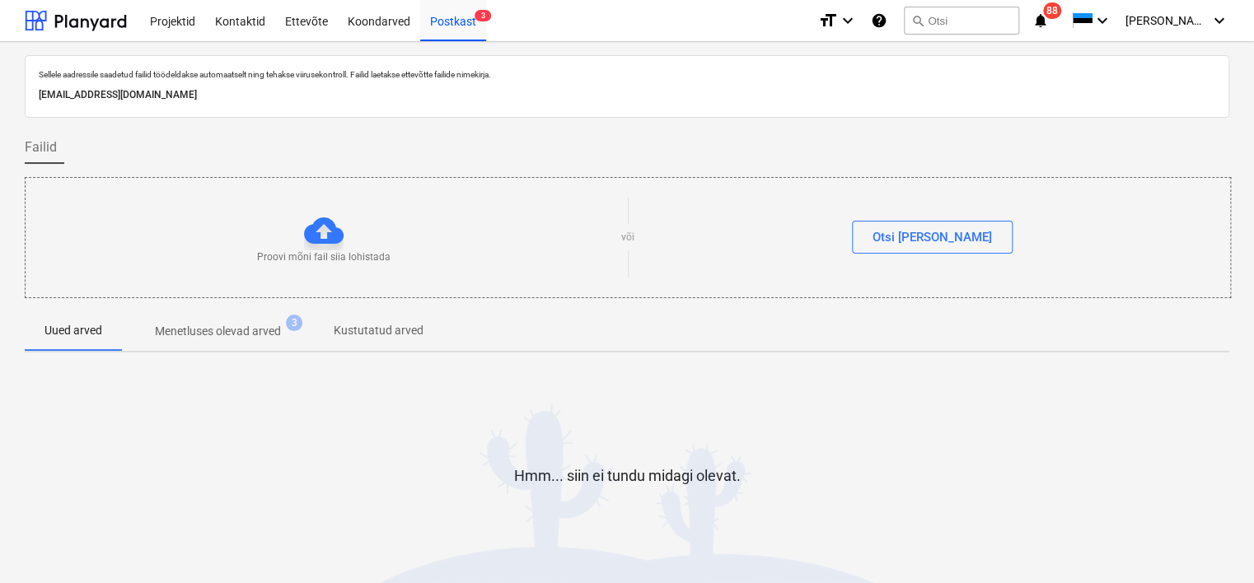
click at [162, 559] on div "Hmm... siin ei tundu midagi olevat." at bounding box center [627, 489] width 1204 height 247
click at [250, 92] on p "[EMAIL_ADDRESS][DOMAIN_NAME]" at bounding box center [627, 94] width 1176 height 17
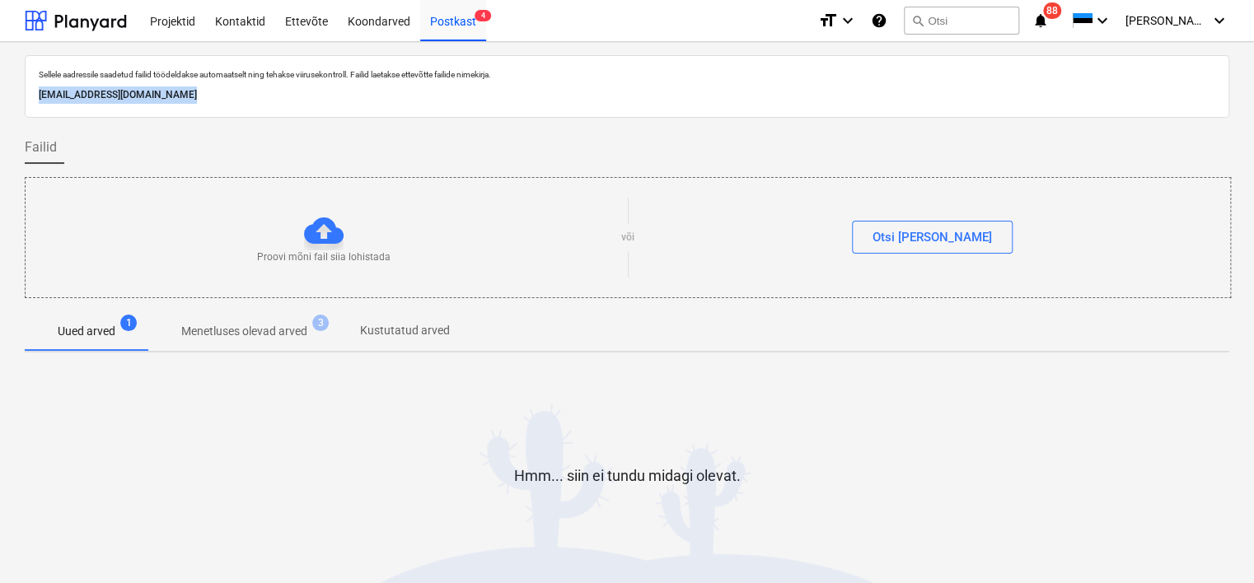
click at [250, 92] on p "[EMAIL_ADDRESS][DOMAIN_NAME]" at bounding box center [627, 94] width 1176 height 17
copy p "[EMAIL_ADDRESS][DOMAIN_NAME]"
click at [374, 547] on div at bounding box center [627, 535] width 1204 height 33
click at [373, 30] on div "Koondarved" at bounding box center [379, 20] width 82 height 42
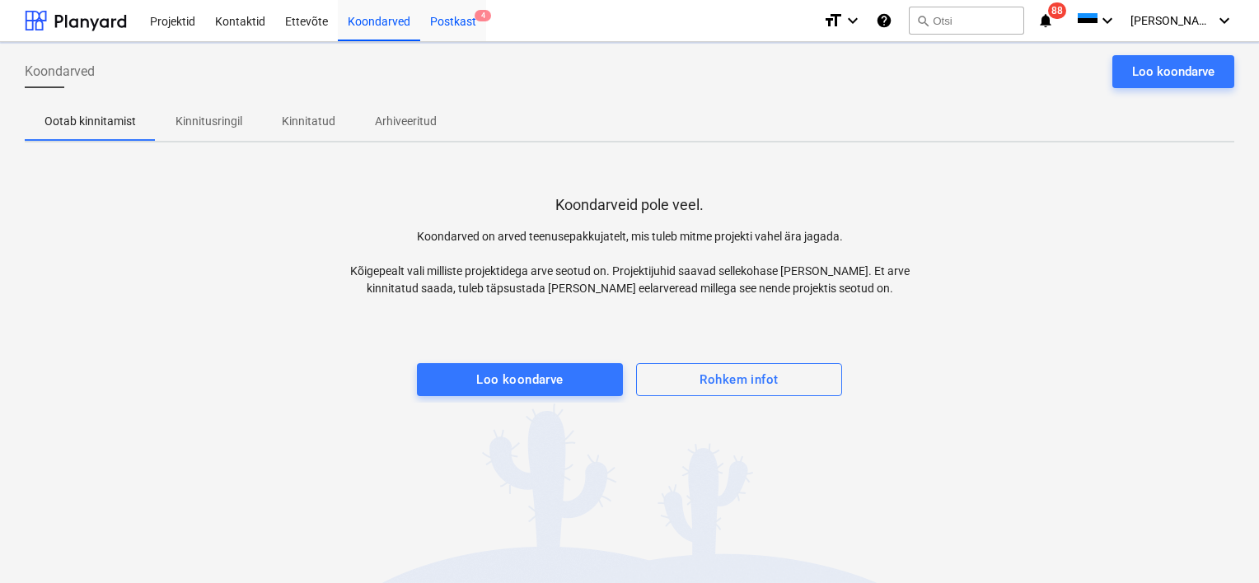
click at [451, 22] on div "Postkast 4" at bounding box center [453, 20] width 66 height 42
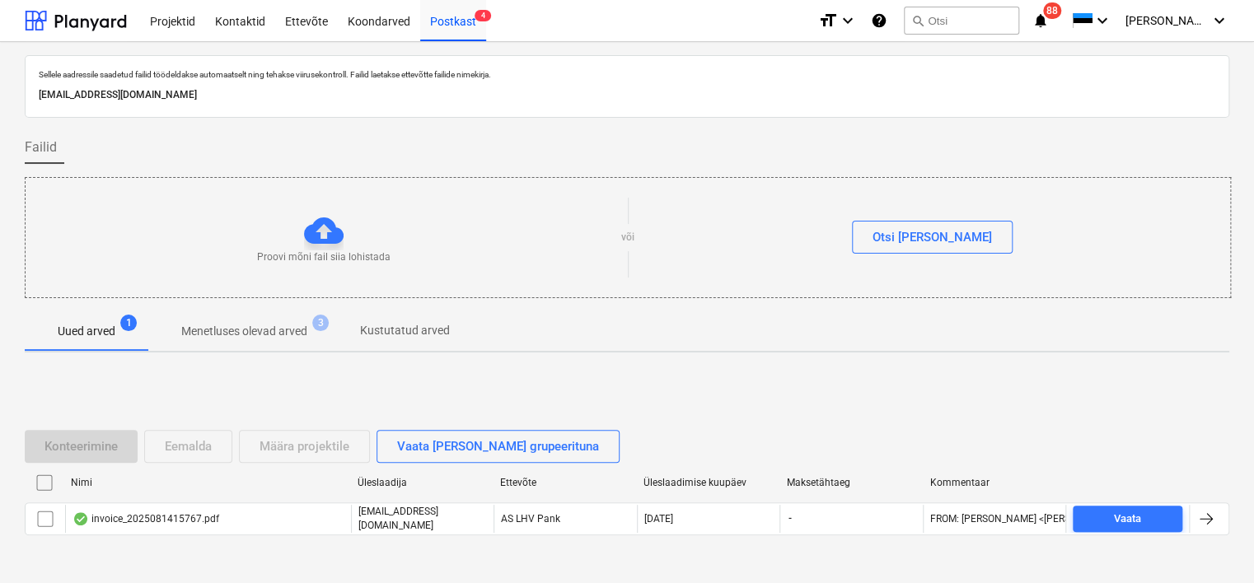
scroll to position [54, 0]
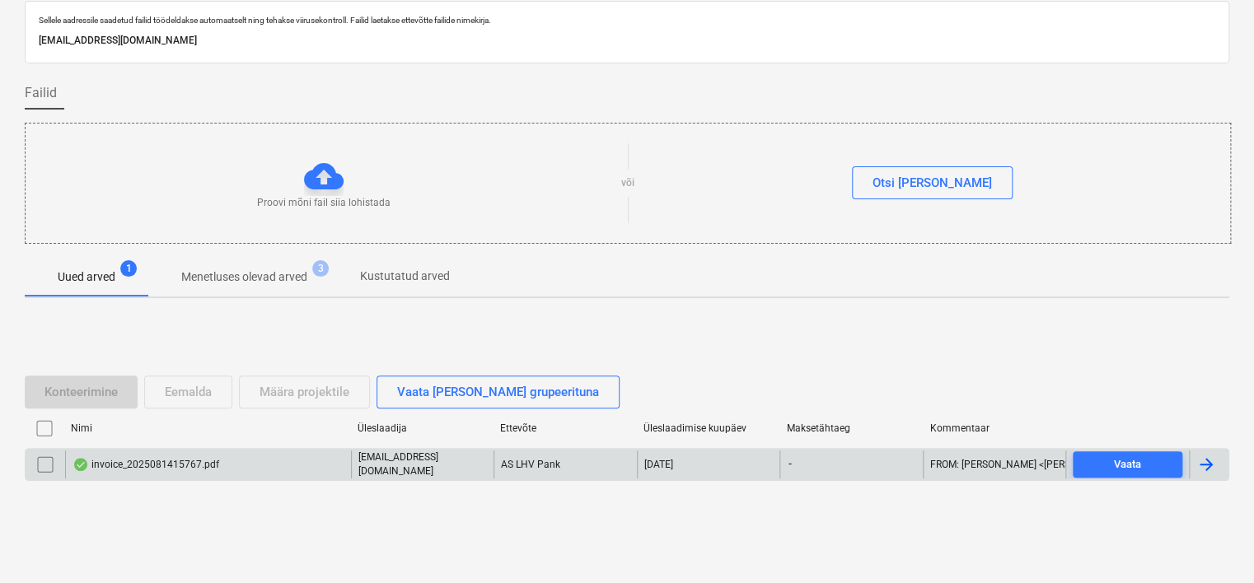
click at [219, 459] on div "invoice_2025081415767.pdf" at bounding box center [208, 465] width 286 height 28
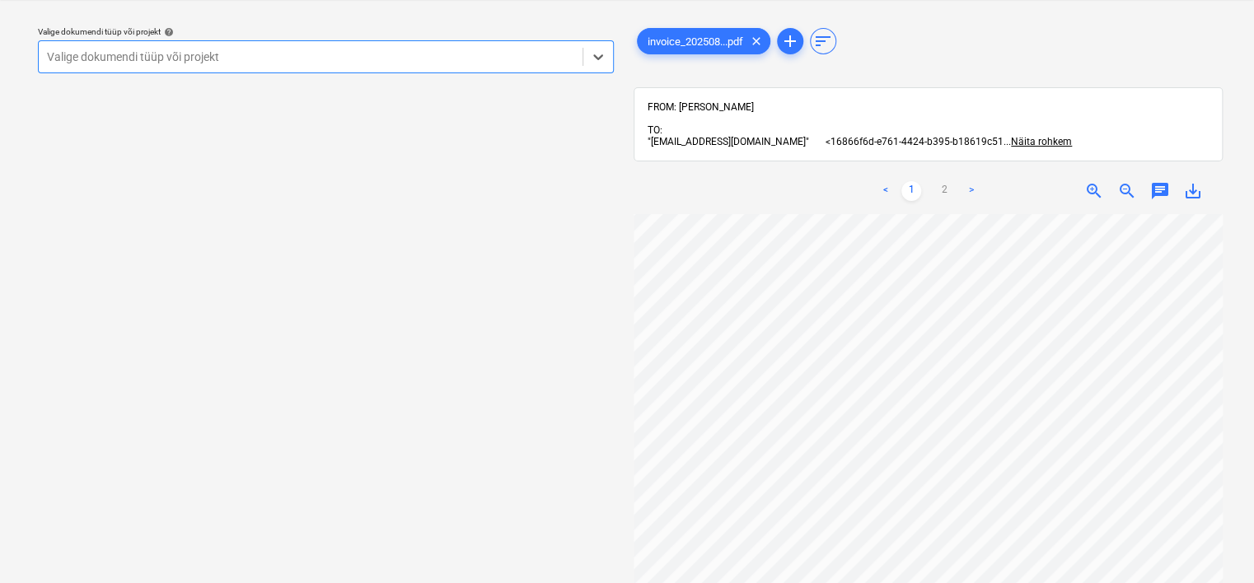
scroll to position [270, 155]
click at [479, 58] on div at bounding box center [310, 57] width 527 height 16
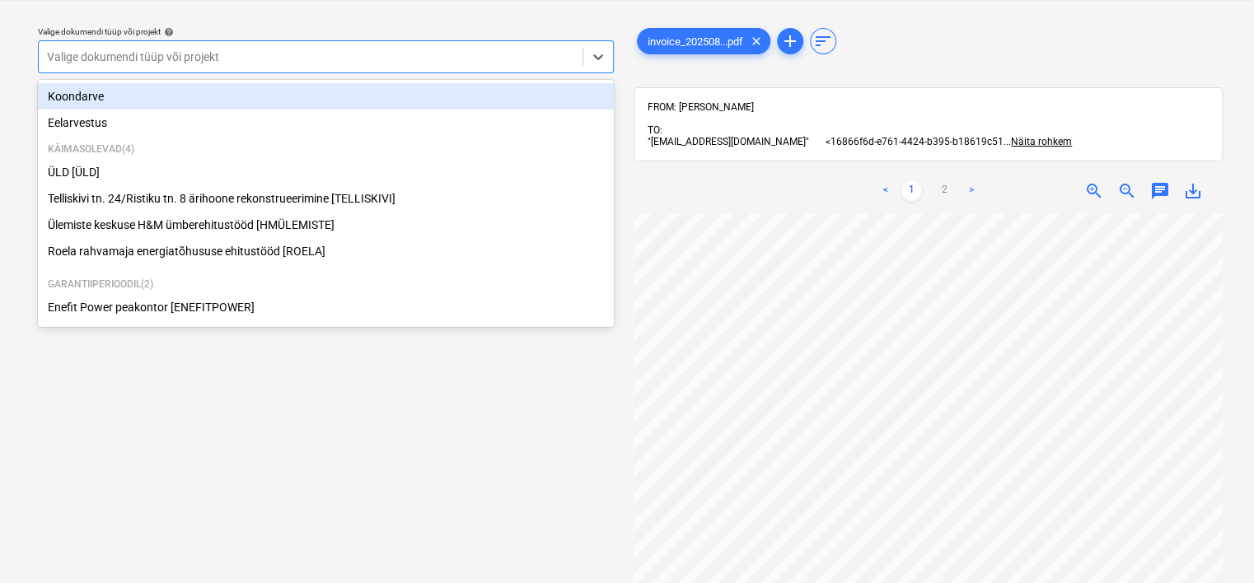
click at [217, 102] on div "Koondarve" at bounding box center [326, 96] width 576 height 26
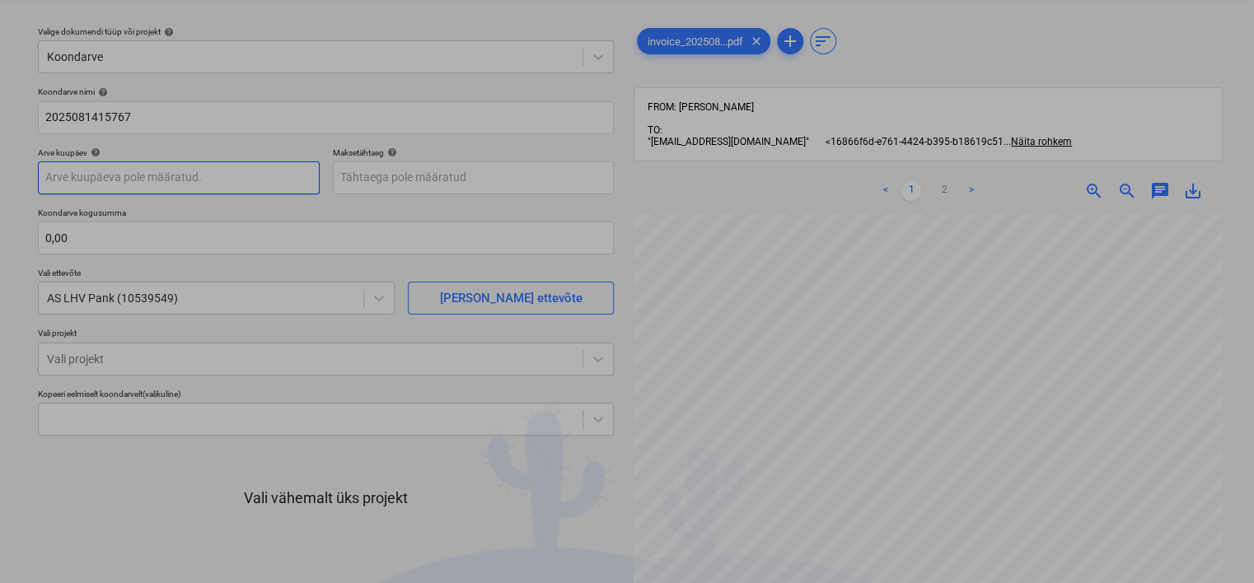
click at [170, 175] on body "Projektid Kontaktid Ettevõte Koondarved Postkast 6 format_size keyboard_arrow_d…" at bounding box center [627, 249] width 1254 height 583
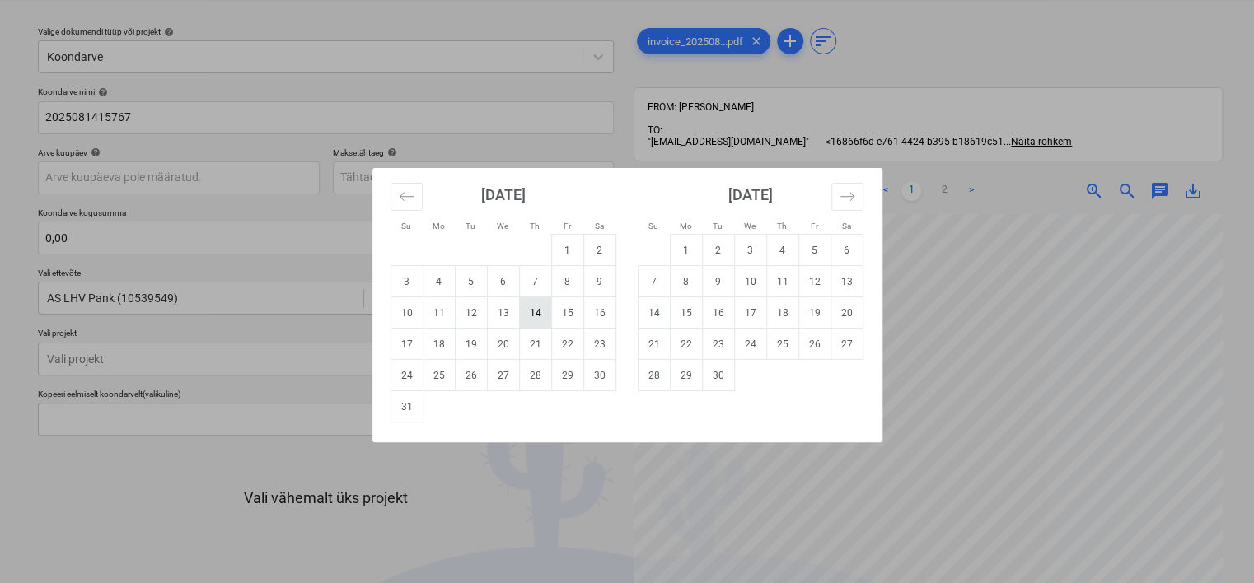
click at [538, 308] on td "14" at bounding box center [535, 312] width 32 height 31
type input "[DATE]"
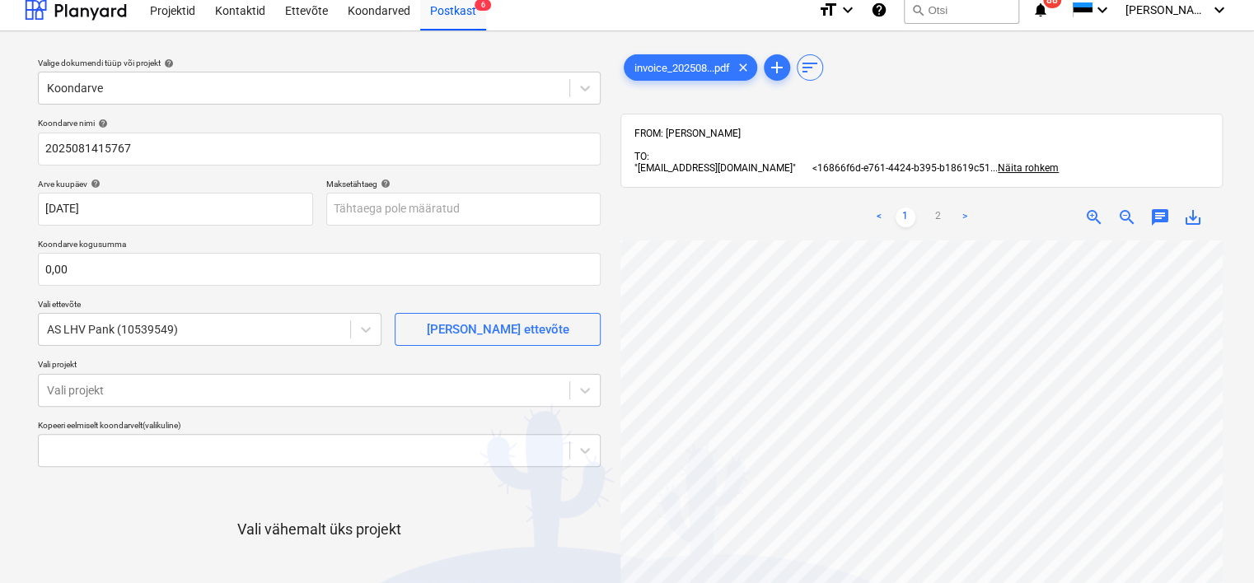
scroll to position [0, 142]
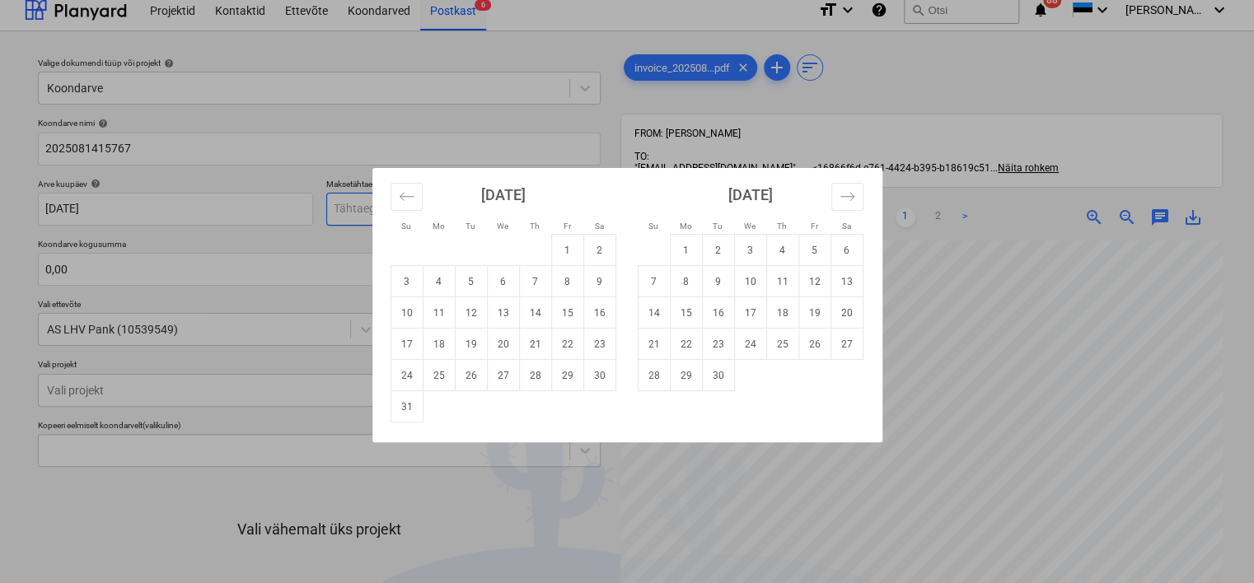
click at [422, 211] on body "Projektid Kontaktid Ettevõte Koondarved Postkast 6 format_size keyboard_arrow_d…" at bounding box center [627, 280] width 1254 height 583
click at [540, 342] on td "21" at bounding box center [535, 344] width 32 height 31
type input "[DATE]"
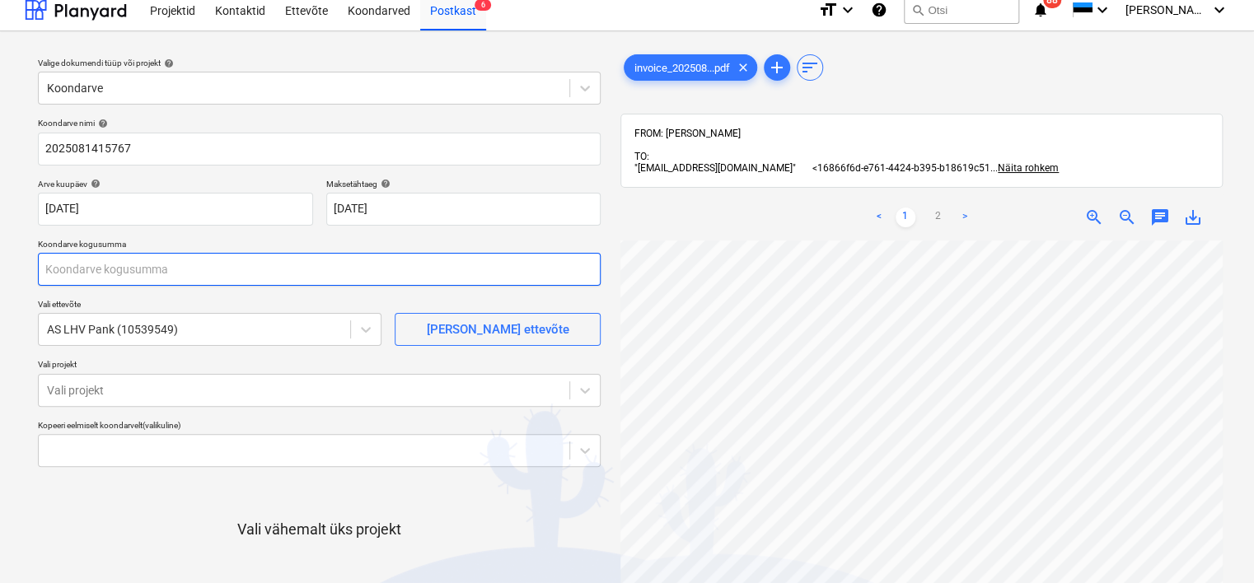
click at [192, 271] on input "text" at bounding box center [319, 269] width 563 height 33
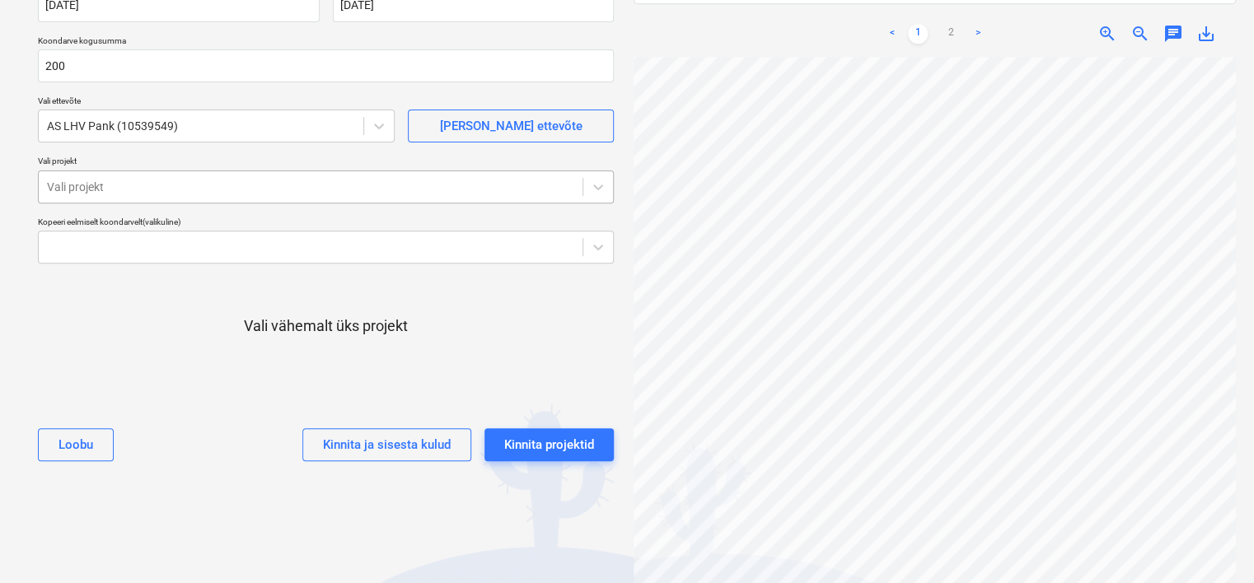
type input "200,00"
click at [158, 193] on div at bounding box center [310, 187] width 527 height 16
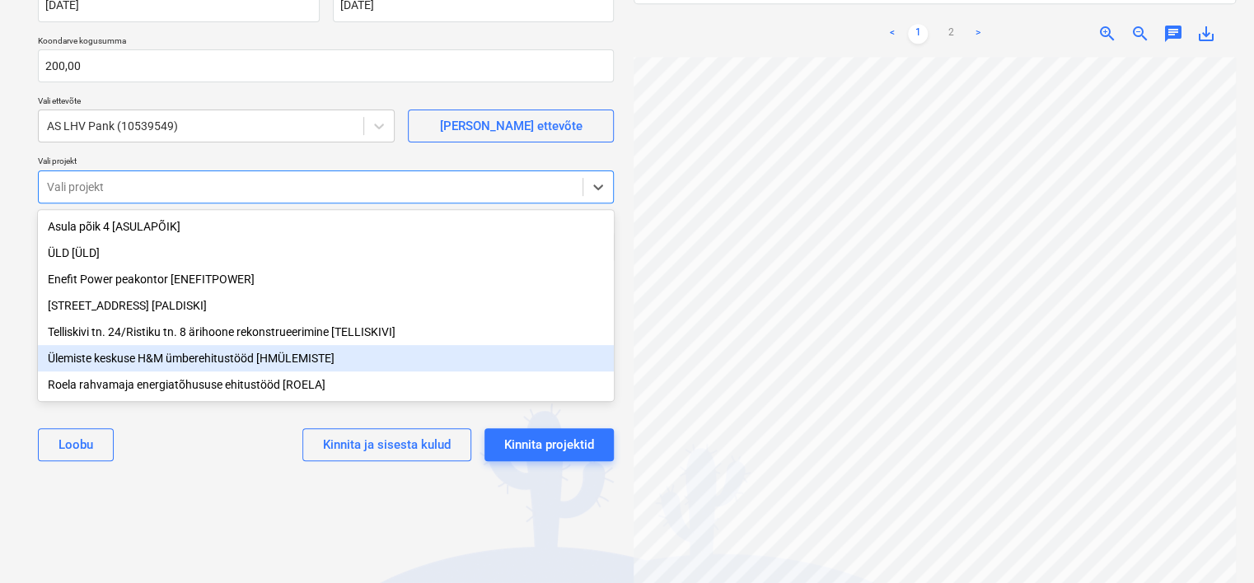
click at [132, 361] on div "Ülemiste keskuse H&M ümberehitustööd [HMÜLEMISTE]" at bounding box center [326, 358] width 576 height 26
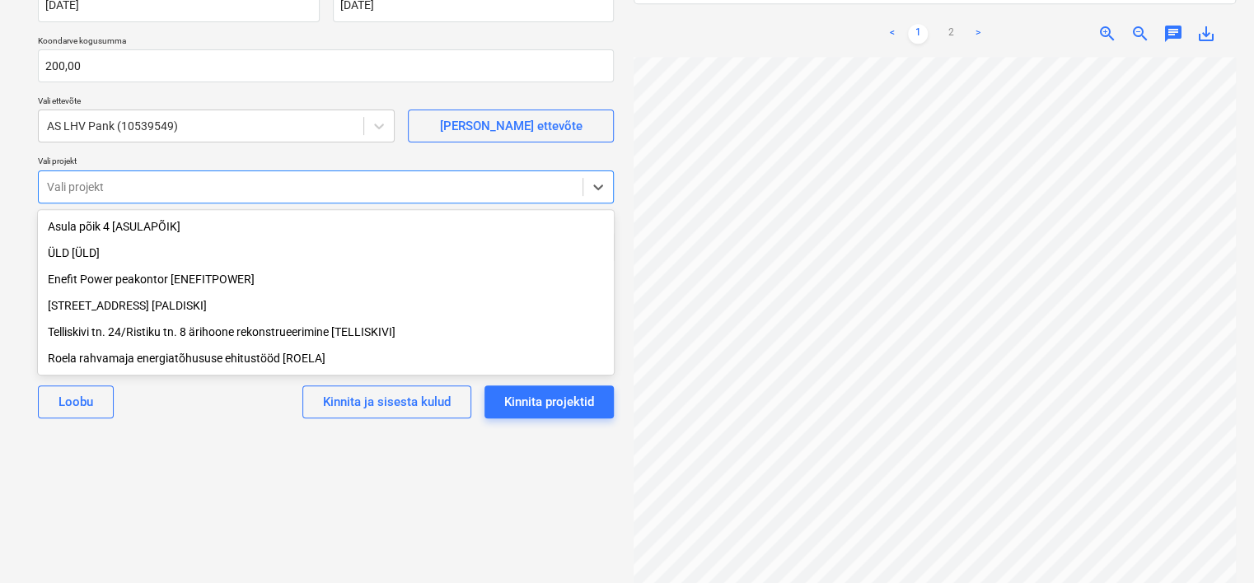
click at [91, 366] on div "Roela rahvamaja energiatõhususe ehitustööd [ROELA]" at bounding box center [326, 358] width 576 height 26
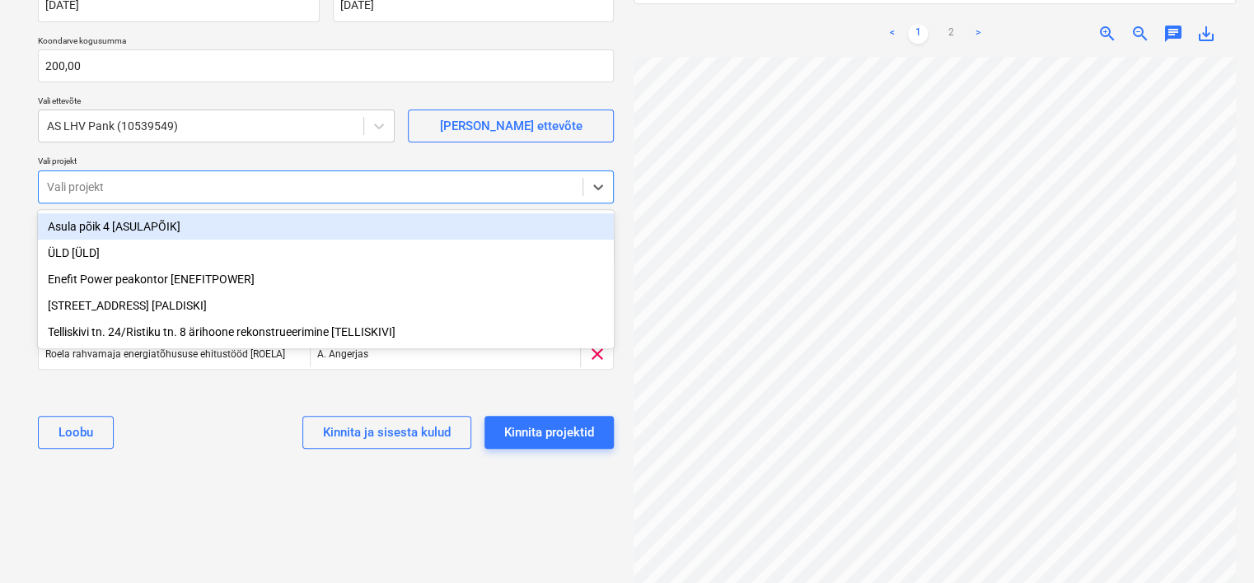
click at [202, 478] on div "Valige dokumendi tüüp või projekt help Koondarve Koondarve nimi help 2025081415…" at bounding box center [326, 205] width 602 height 729
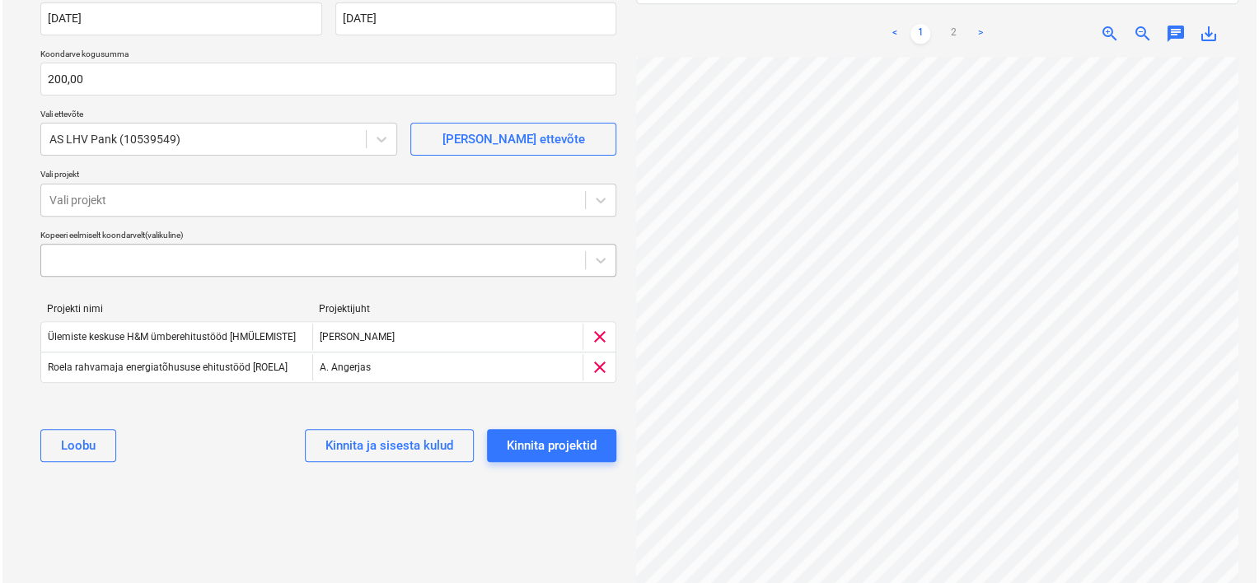
scroll to position [202, 0]
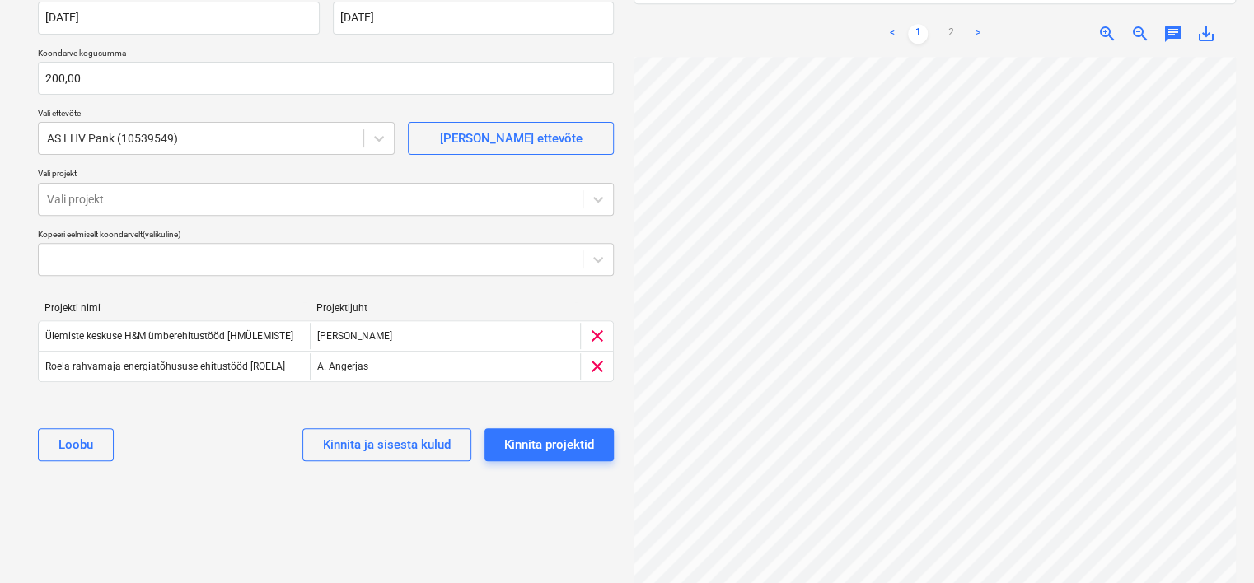
click at [196, 413] on div "Koondarve nimi help 2025081415767 Arve kuupäev help [DATE] 14.08.2025 Press the…" at bounding box center [325, 200] width 589 height 561
click at [552, 438] on div "Kinnita projektid" at bounding box center [549, 444] width 90 height 21
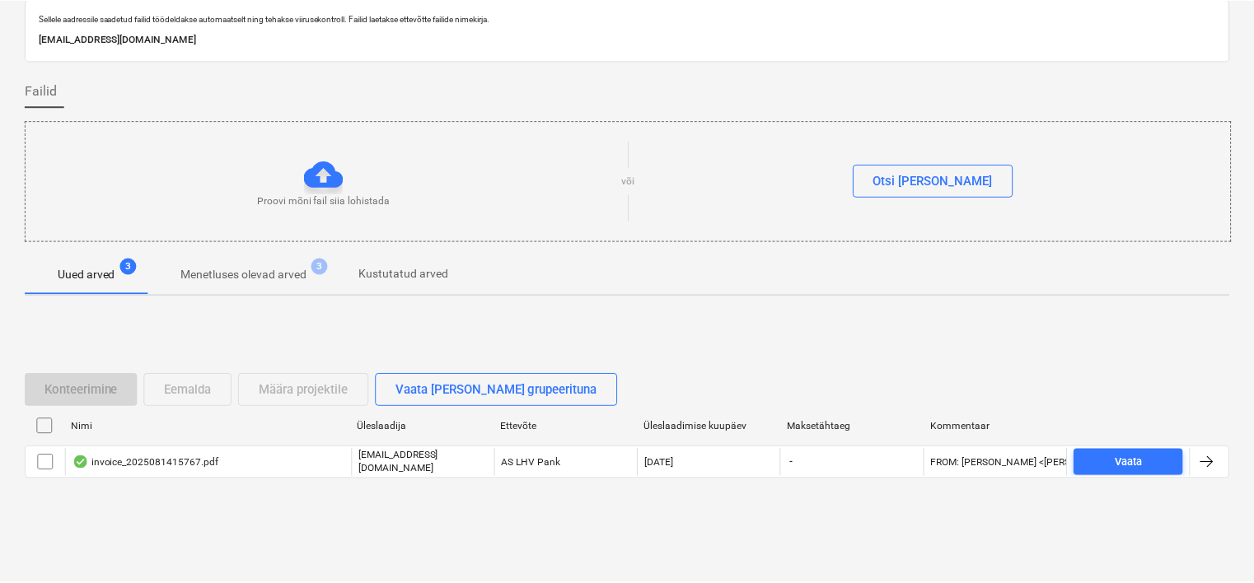
scroll to position [54, 0]
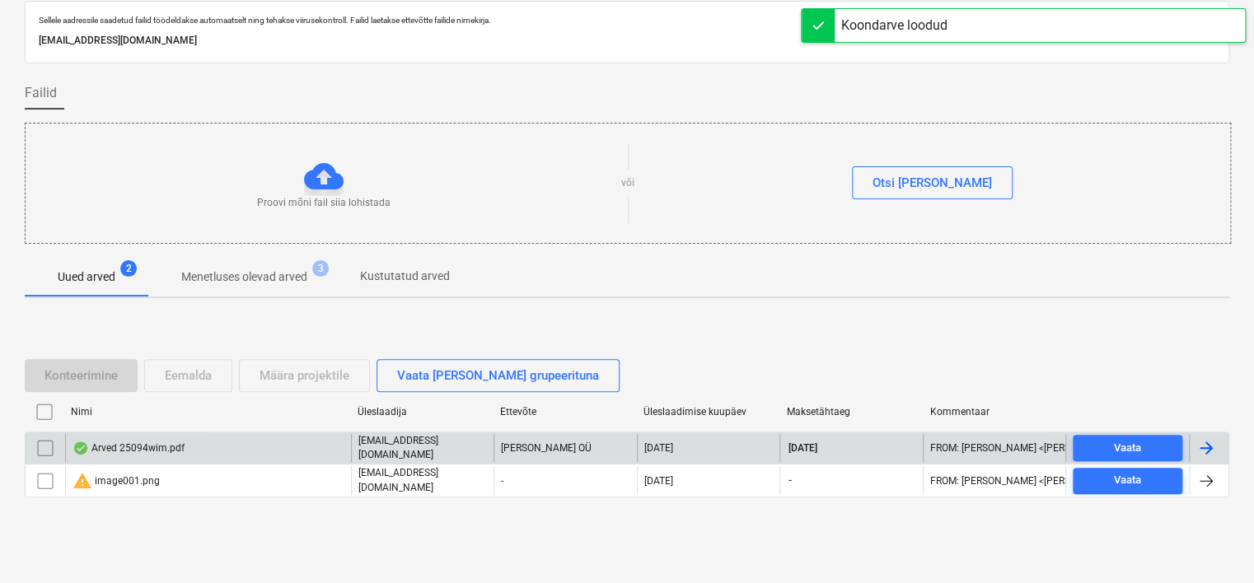
click at [201, 446] on div "Arved 25094wim.pdf" at bounding box center [208, 448] width 286 height 28
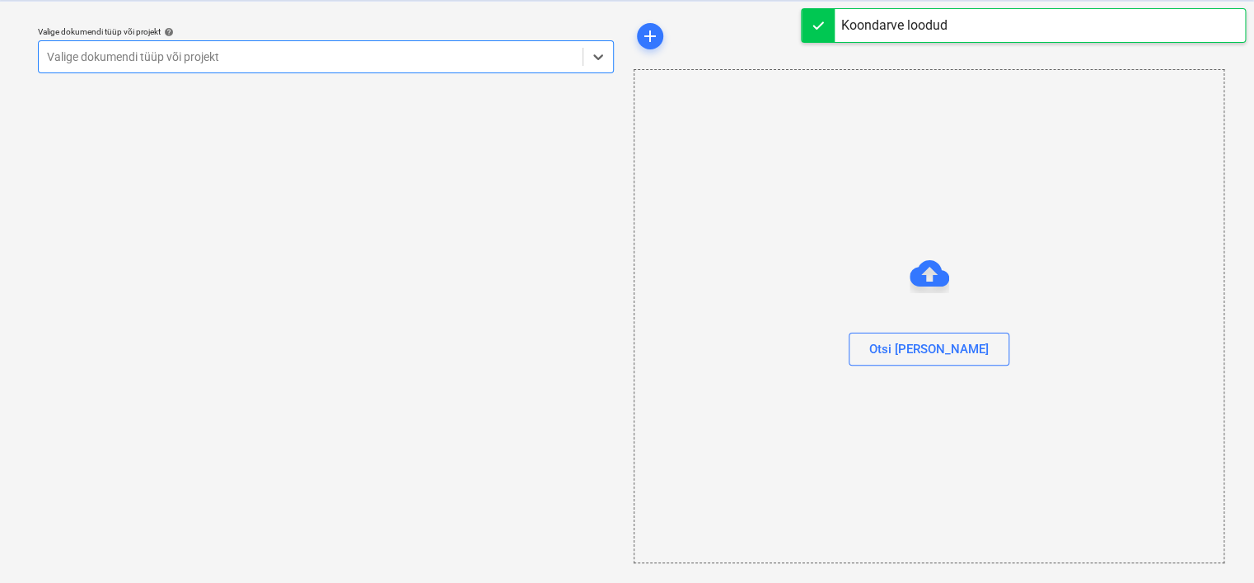
scroll to position [42, 0]
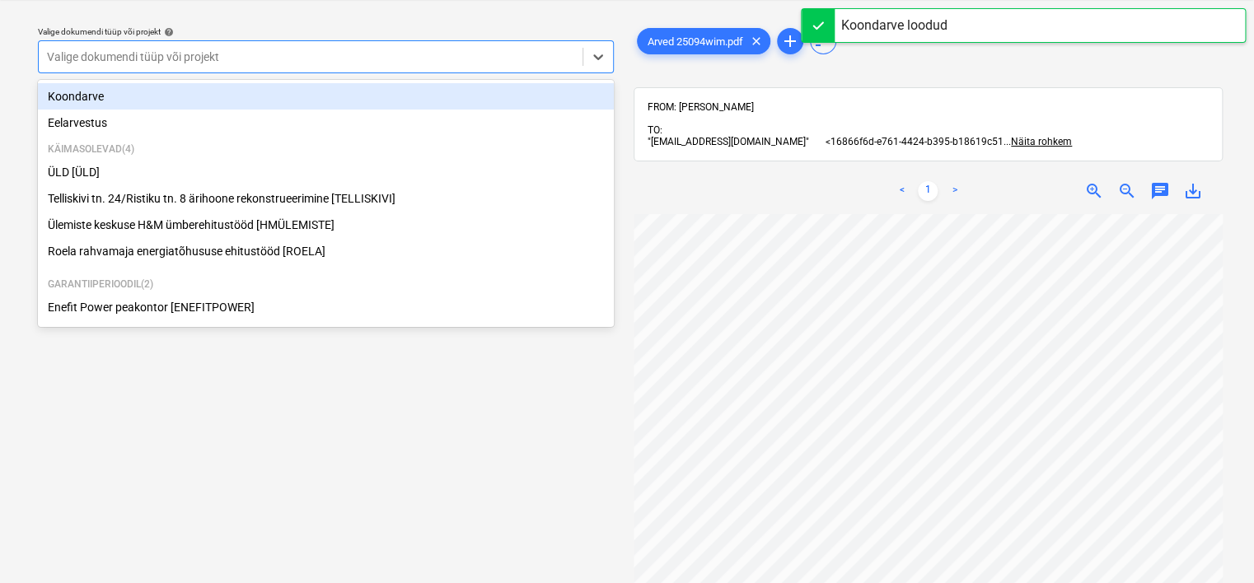
click at [393, 63] on div at bounding box center [310, 57] width 527 height 16
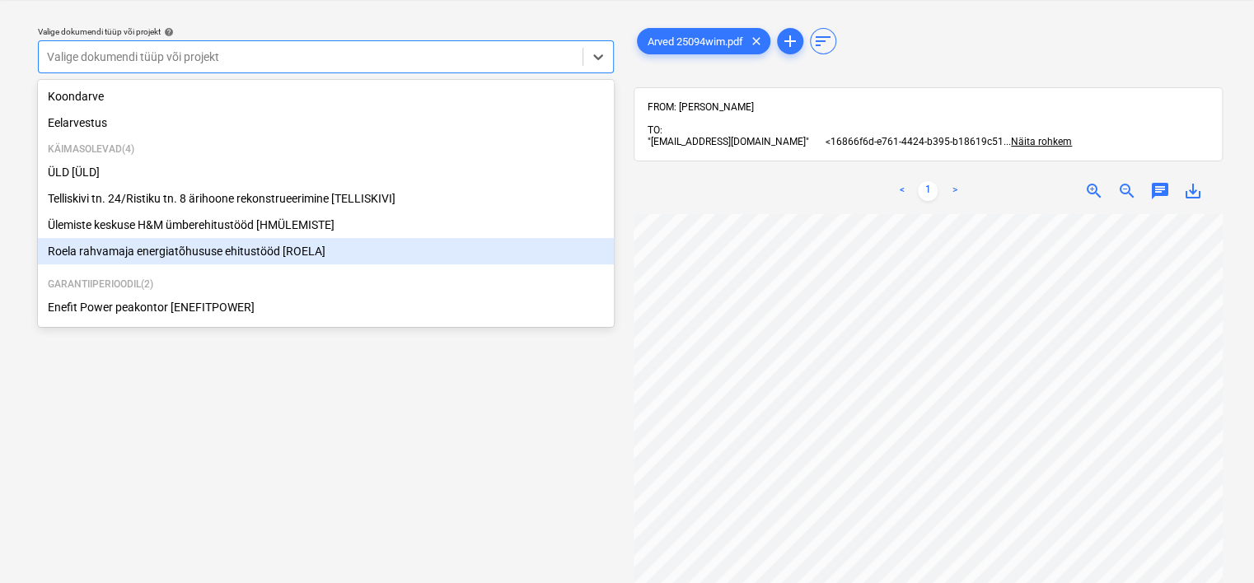
click at [261, 257] on div "Roela rahvamaja energiatõhususe ehitustööd [ROELA]" at bounding box center [326, 251] width 576 height 26
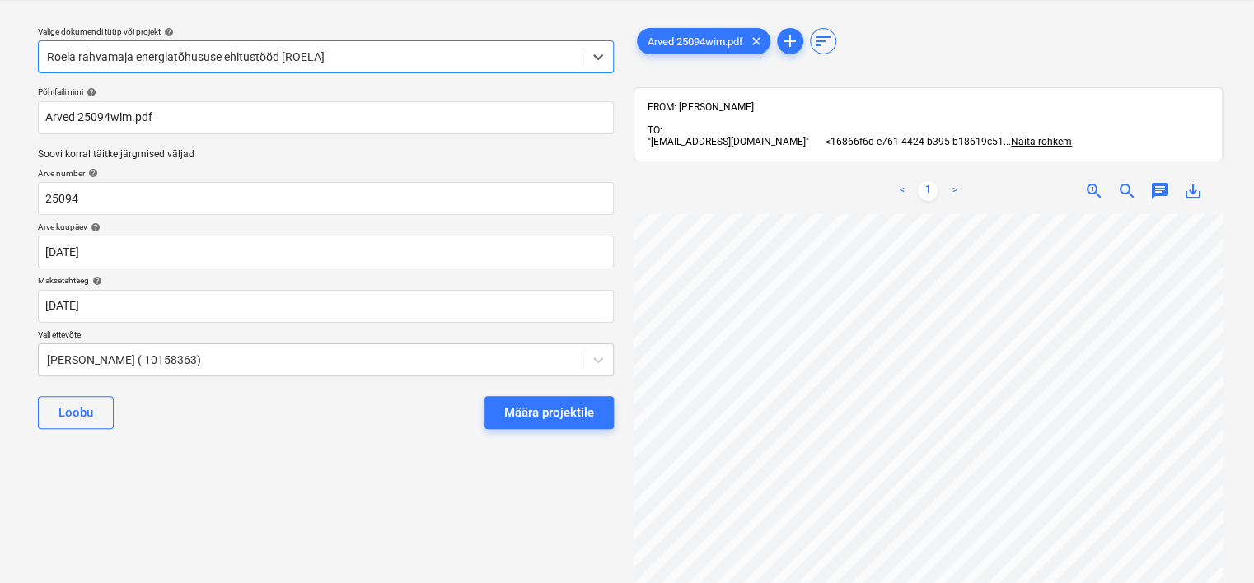
scroll to position [0, 147]
click at [524, 412] on div "Määra projektile" at bounding box center [549, 412] width 90 height 21
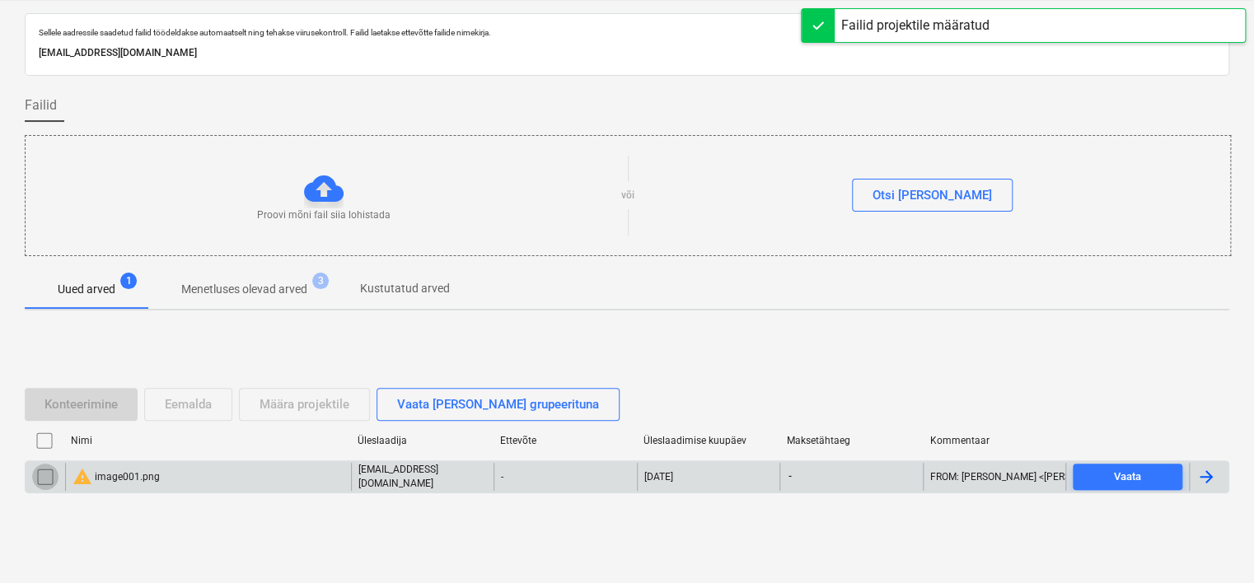
click at [47, 479] on input "checkbox" at bounding box center [45, 477] width 26 height 26
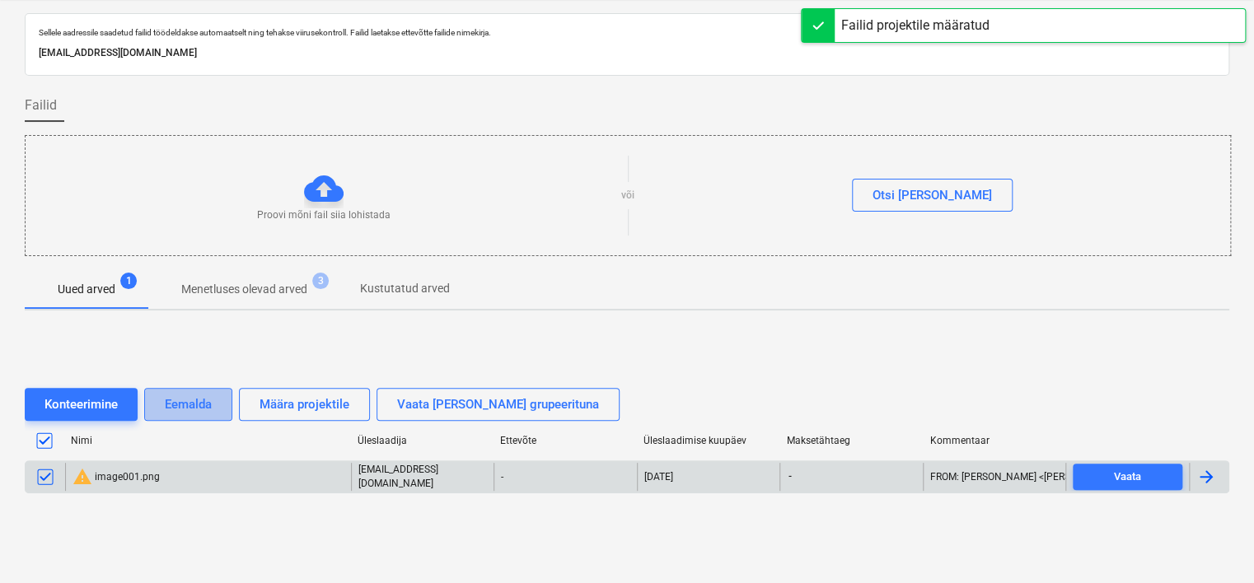
click at [185, 409] on div "Eemalda" at bounding box center [188, 404] width 47 height 21
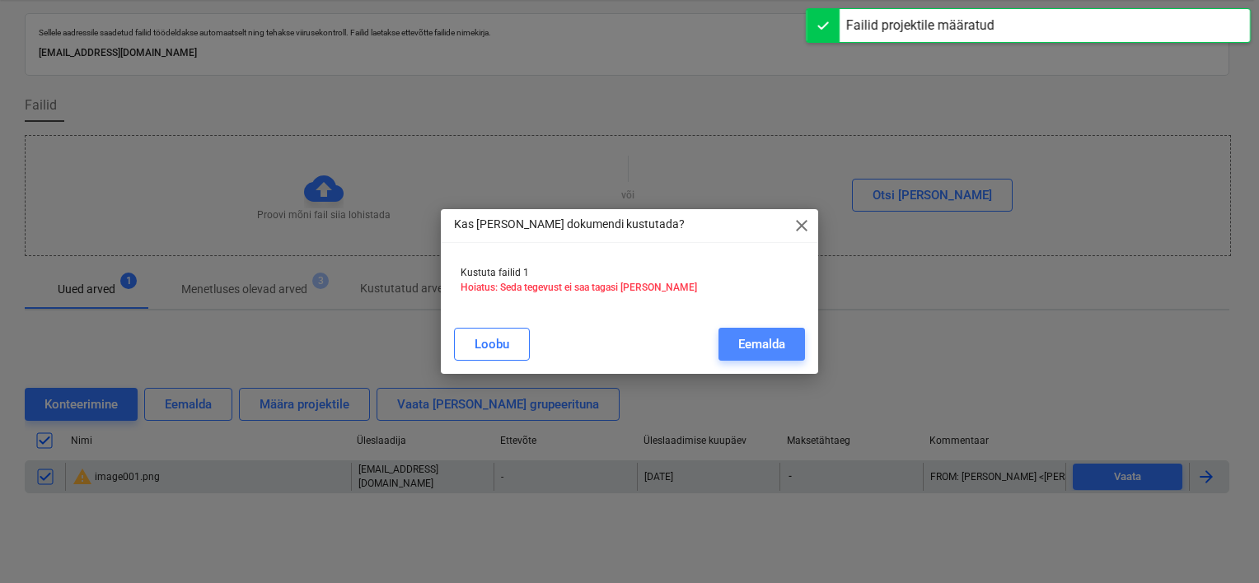
click at [755, 346] on div "Eemalda" at bounding box center [761, 344] width 47 height 21
